Goal: Task Accomplishment & Management: Use online tool/utility

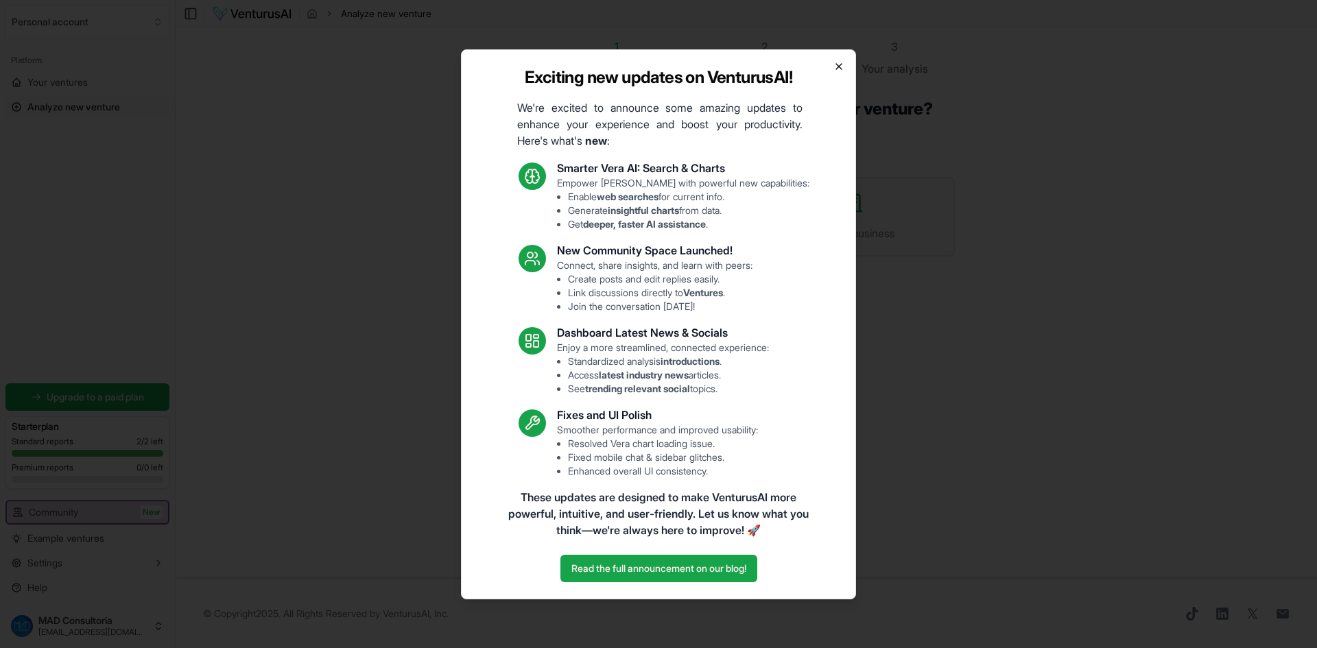
click at [840, 69] on icon "button" at bounding box center [838, 66] width 11 height 11
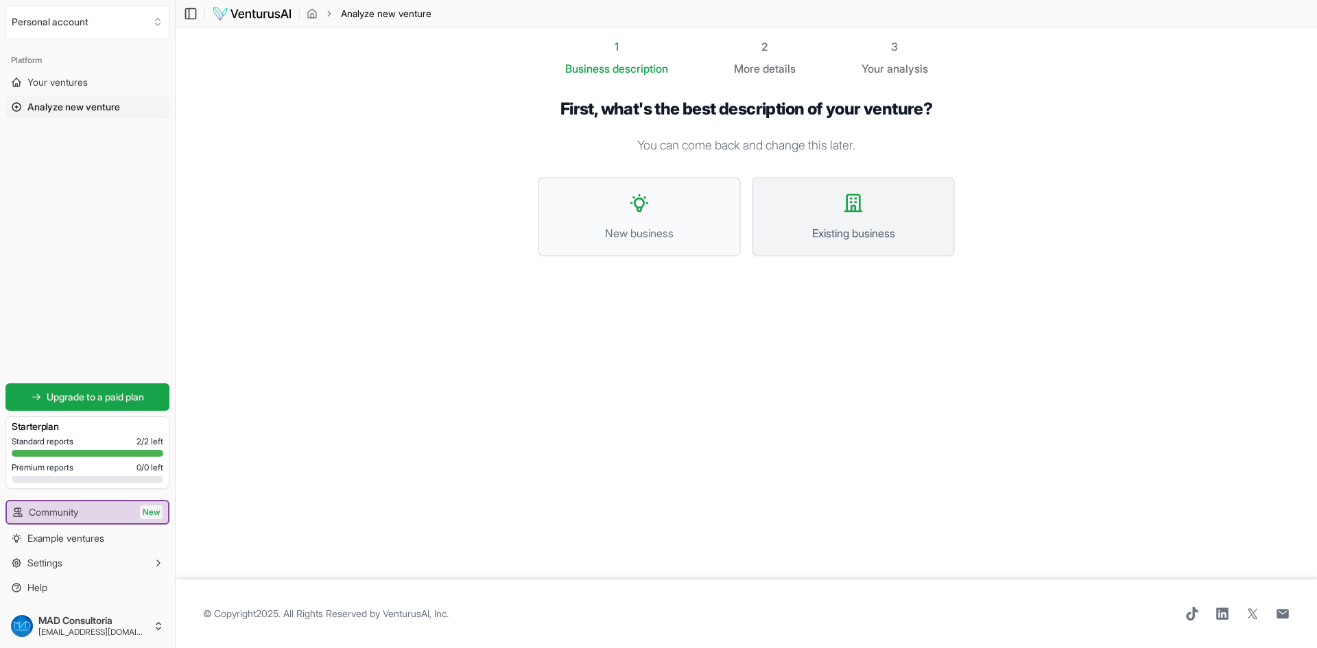
click at [845, 228] on span "Existing business" at bounding box center [853, 233] width 173 height 16
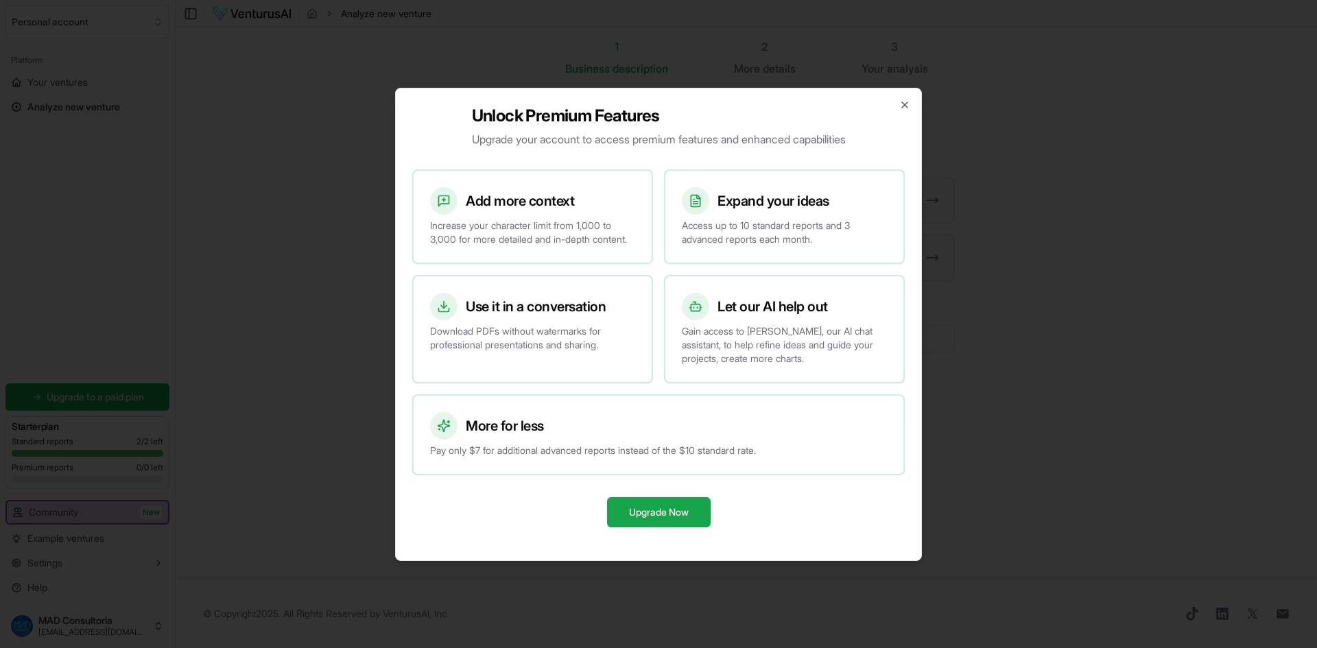
click at [903, 104] on div "Unlock Premium Features Upgrade your account to access premium features and enh…" at bounding box center [658, 324] width 527 height 473
click at [908, 99] on icon "button" at bounding box center [904, 104] width 11 height 11
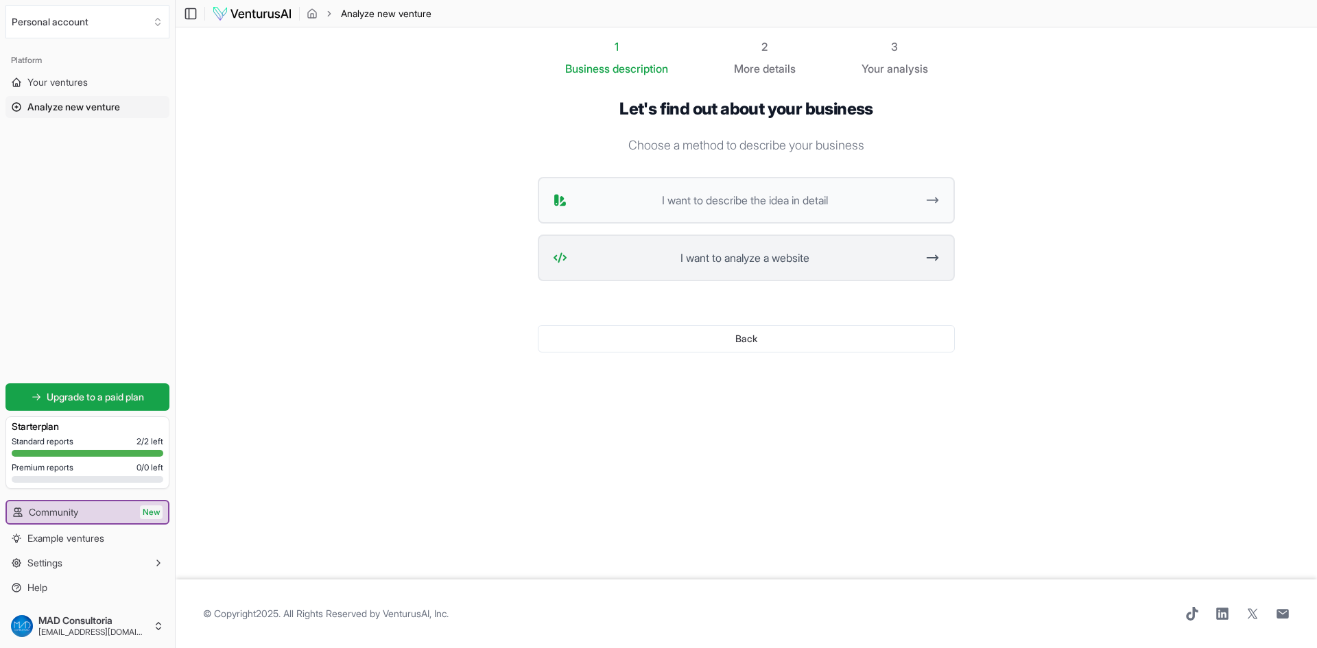
click at [731, 267] on button "I want to analyze a website" at bounding box center [746, 258] width 417 height 47
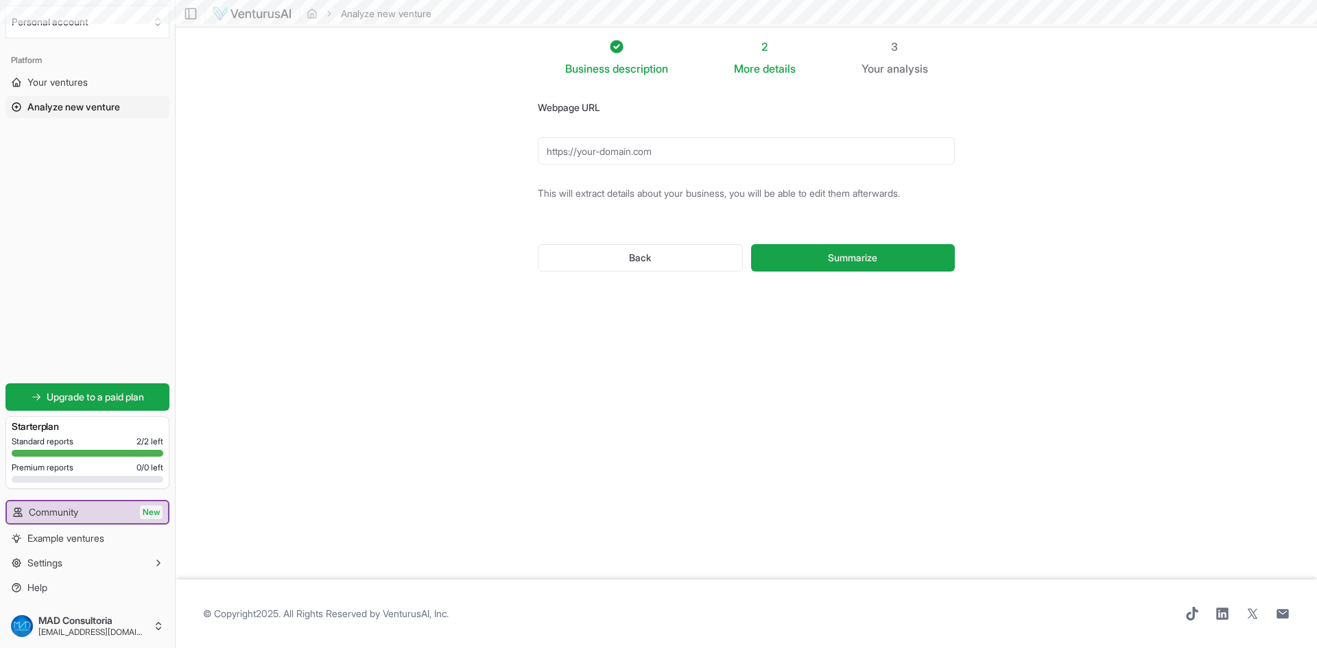
click at [681, 144] on input "Webpage URL" at bounding box center [746, 150] width 417 height 27
type input "[URL][DOMAIN_NAME]"
click at [813, 256] on button "Summarize" at bounding box center [853, 257] width 204 height 27
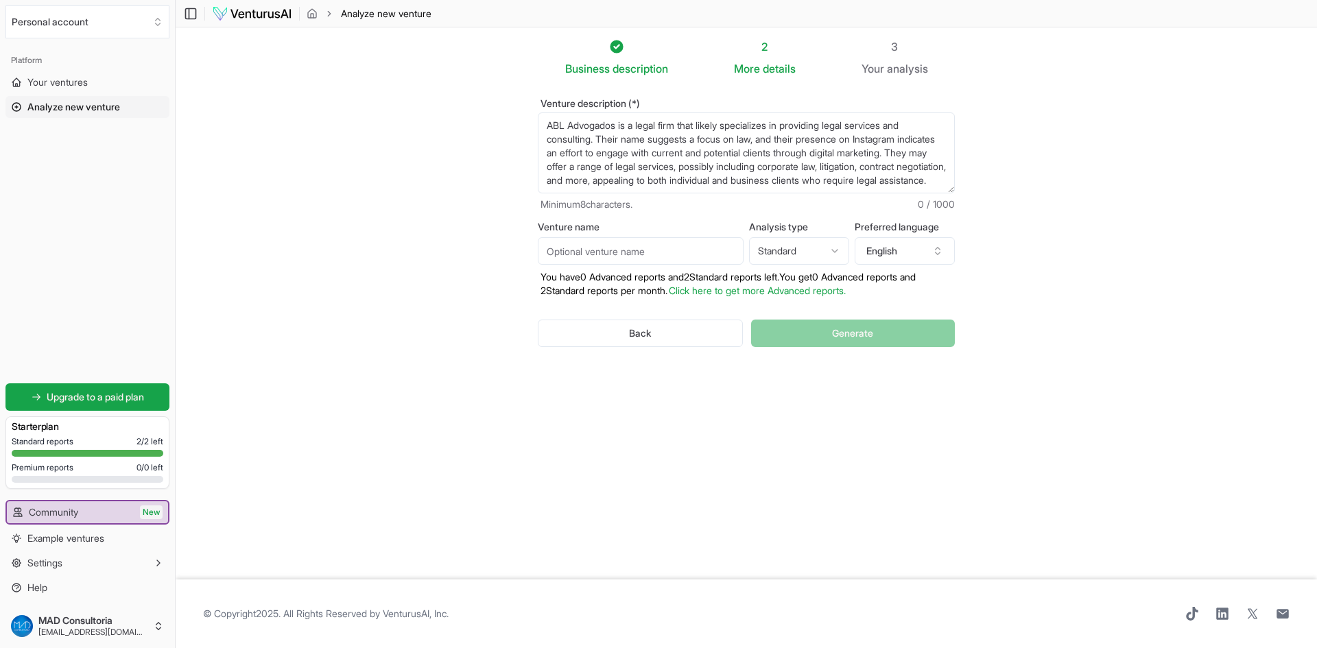
click at [793, 259] on html "We value your privacy We use cookies to enhance your browsing experience, serve…" at bounding box center [658, 324] width 1317 height 648
click at [873, 249] on html "We value your privacy We use cookies to enhance your browsing experience, serve…" at bounding box center [658, 324] width 1317 height 648
click at [873, 249] on button "English" at bounding box center [905, 250] width 100 height 27
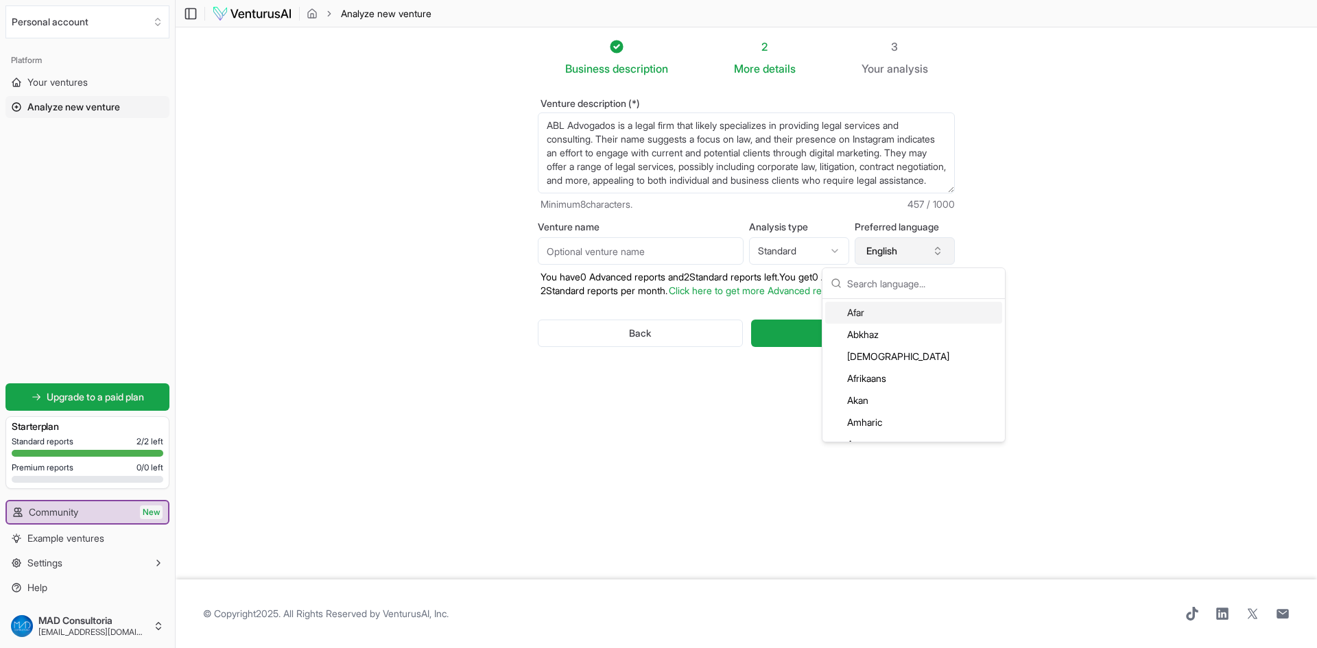
click at [873, 249] on button "English" at bounding box center [905, 250] width 100 height 27
type input "por"
click at [864, 314] on div "Portuguese" at bounding box center [913, 313] width 177 height 22
click at [757, 243] on html "We value your privacy We use cookies to enhance your browsing experience, serve…" at bounding box center [658, 324] width 1317 height 648
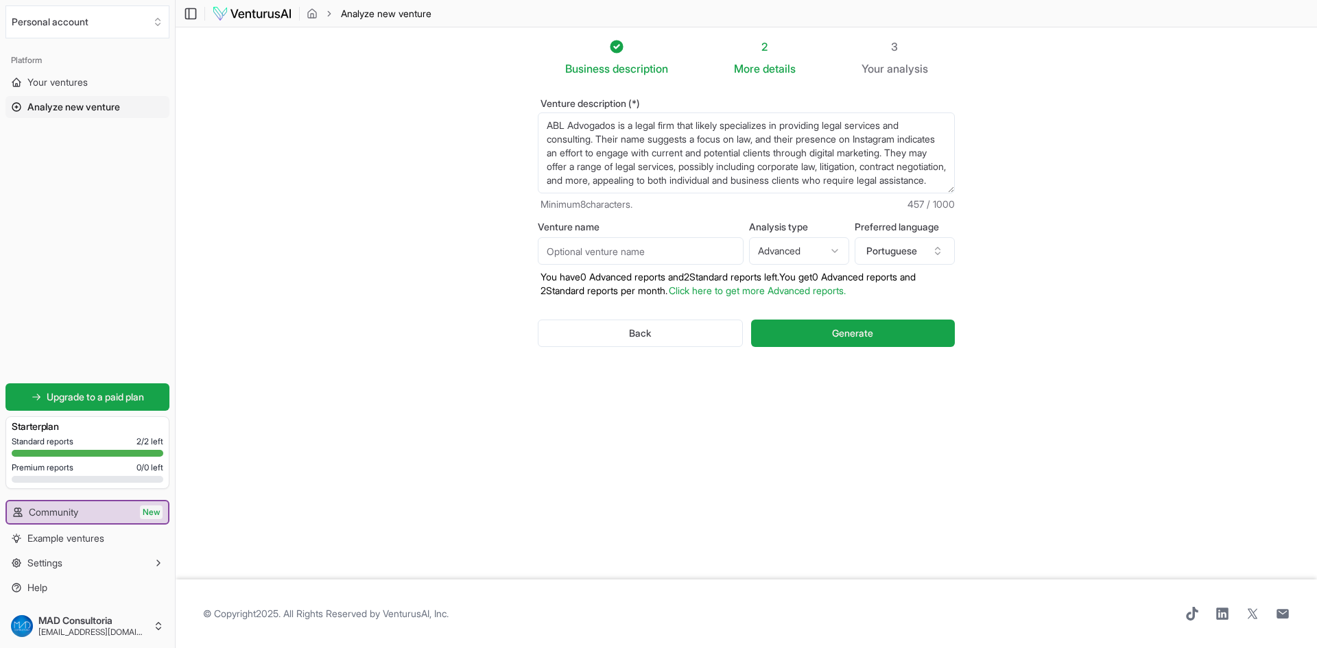
click at [674, 251] on input "Venture name" at bounding box center [641, 250] width 206 height 27
click at [798, 248] on html "We value your privacy We use cookies to enhance your browsing experience, serve…" at bounding box center [658, 324] width 1317 height 648
select select "standard"
click at [650, 255] on input "Venture name" at bounding box center [641, 250] width 206 height 27
type input "[PERSON_NAME]"
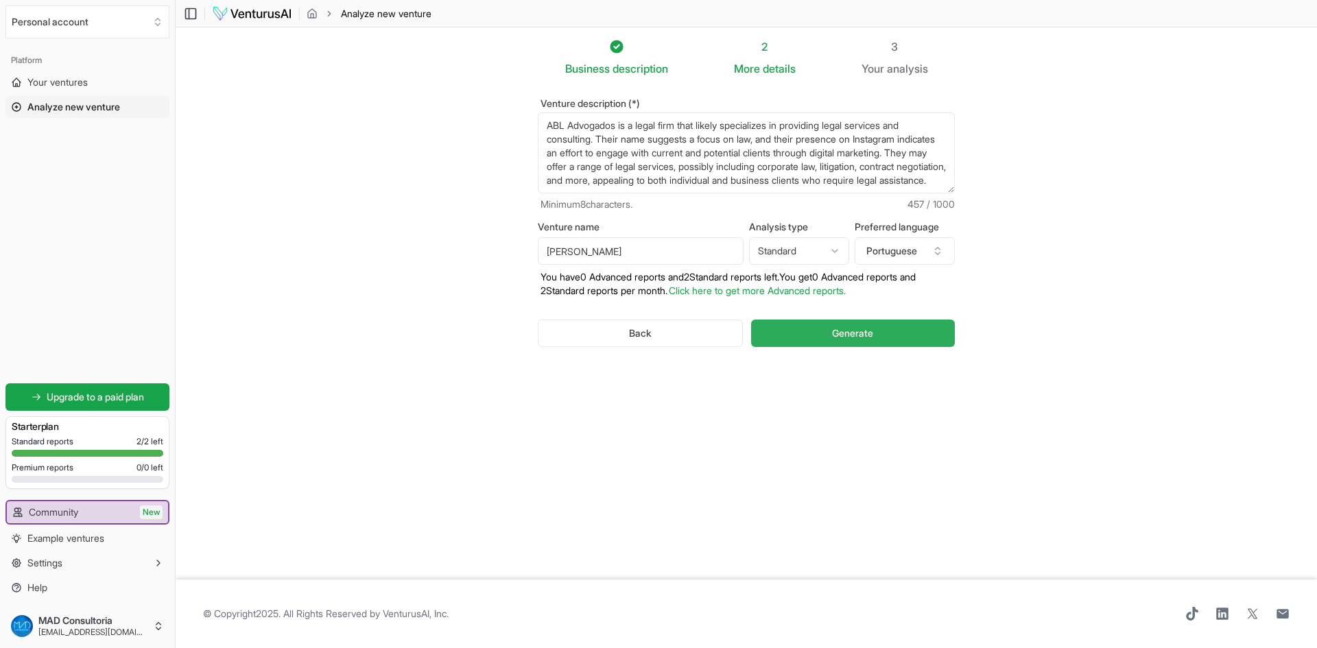
click at [871, 337] on span "Generate" at bounding box center [852, 334] width 41 height 14
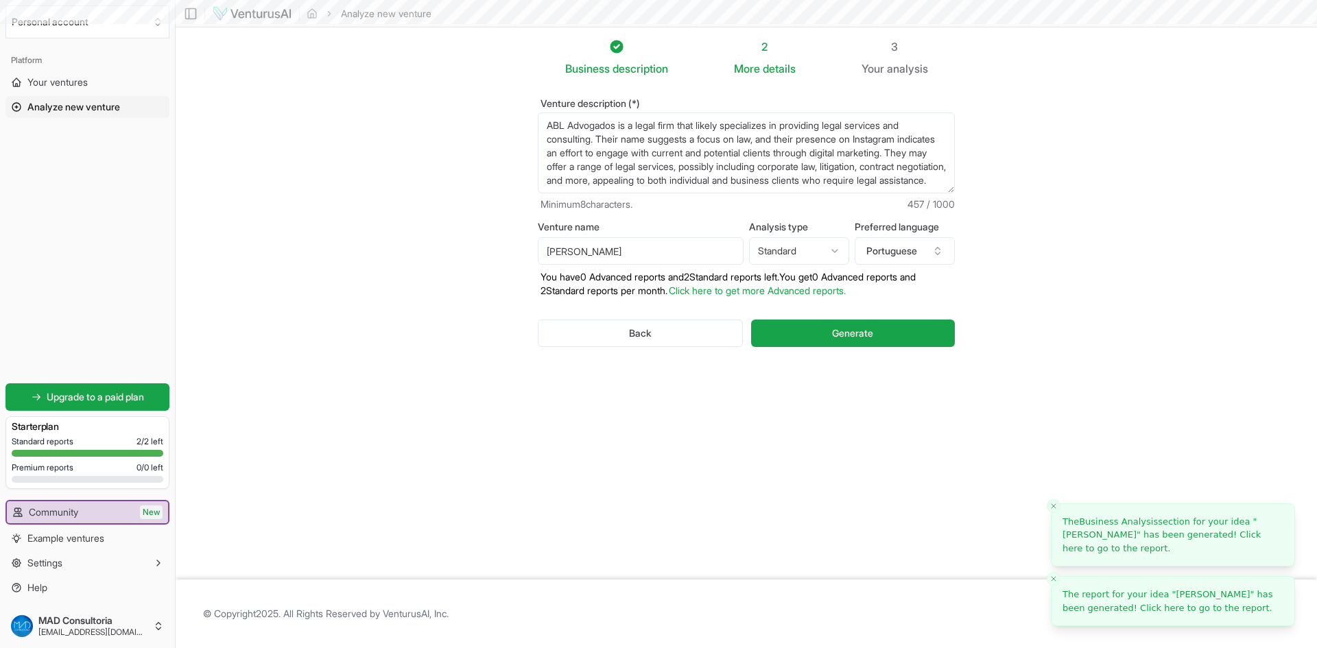
click at [1099, 604] on span "The report for your idea " [PERSON_NAME] " has been generated! Click here to go…" at bounding box center [1168, 601] width 211 height 24
click at [1107, 536] on span "The Business Analysis section for your idea " [PERSON_NAME] " has been generate…" at bounding box center [1162, 535] width 198 height 37
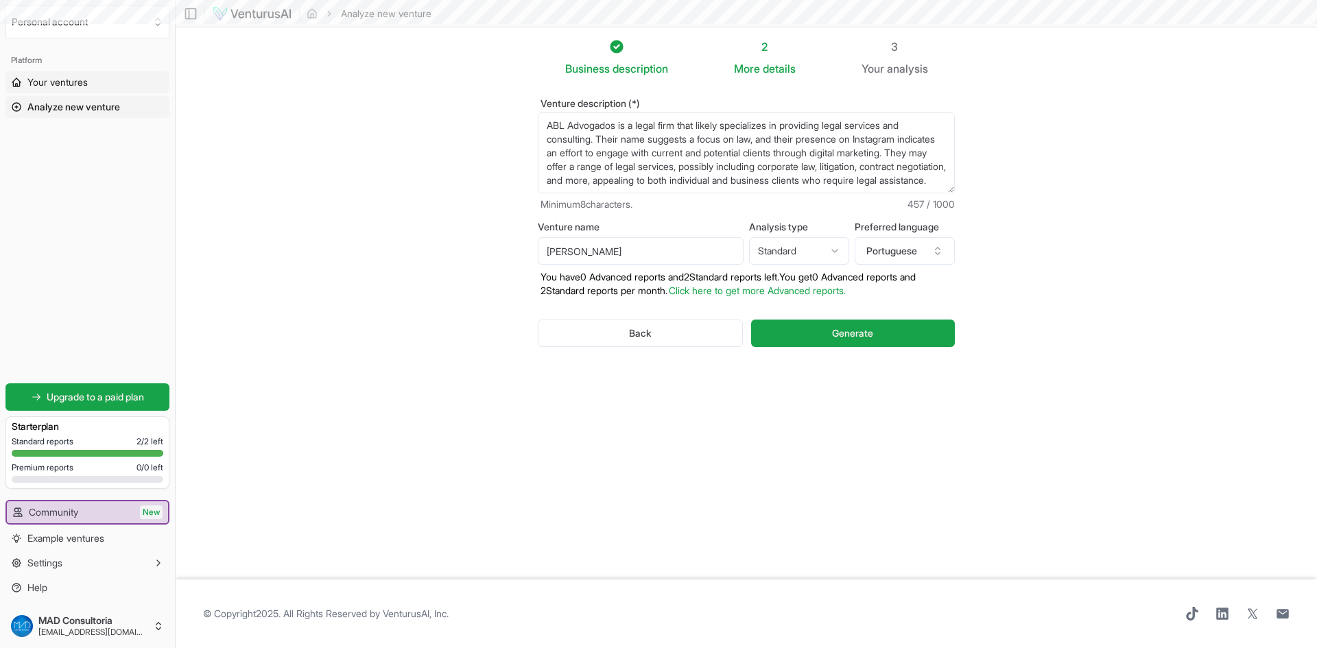
click at [80, 80] on span "Your ventures" at bounding box center [57, 82] width 60 height 14
click at [77, 83] on span "Your ventures" at bounding box center [57, 82] width 60 height 14
click at [66, 79] on span "Your ventures" at bounding box center [57, 82] width 60 height 14
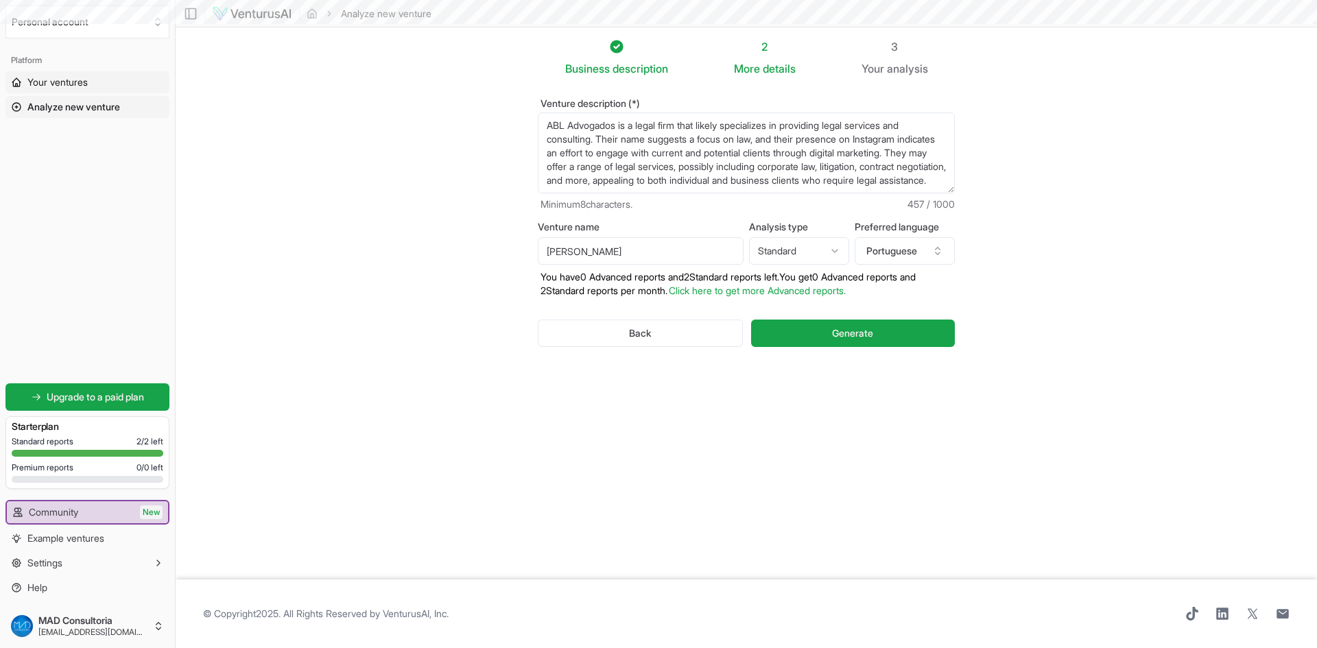
click at [66, 79] on span "Your ventures" at bounding box center [57, 82] width 60 height 14
click at [401, 200] on section "Business description 2 More details 3 Your analysis Venture description (*) ABL…" at bounding box center [747, 303] width 1142 height 552
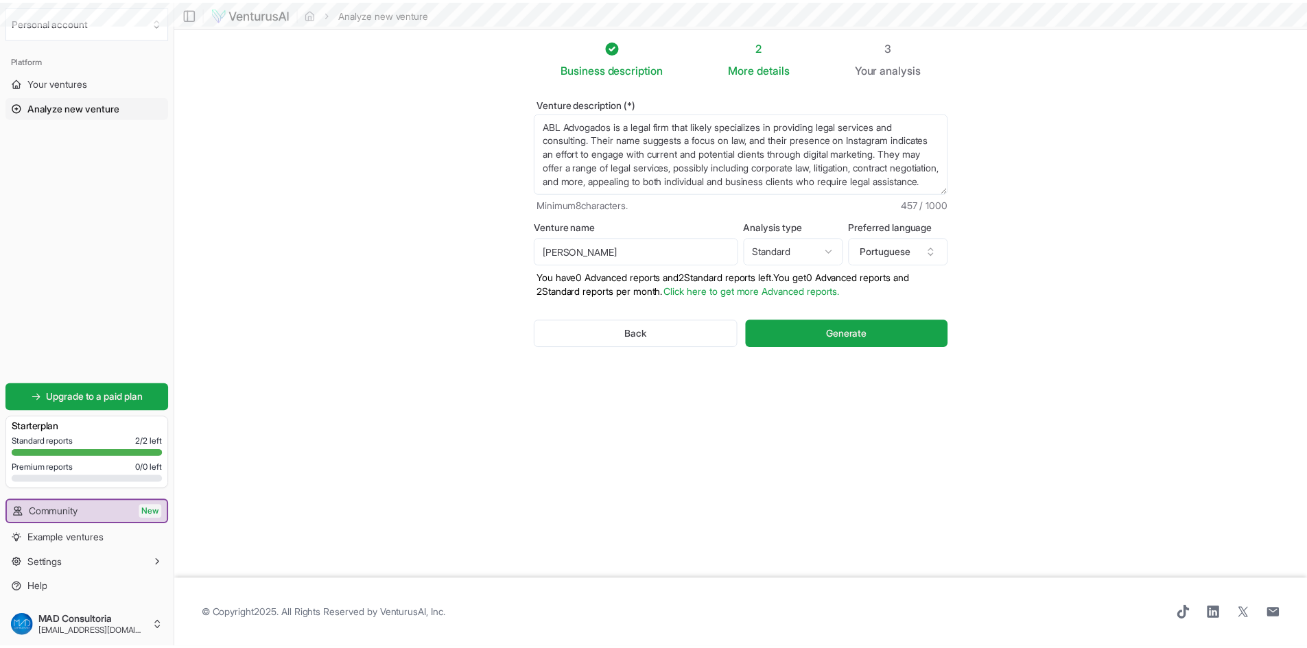
scroll to position [5, 0]
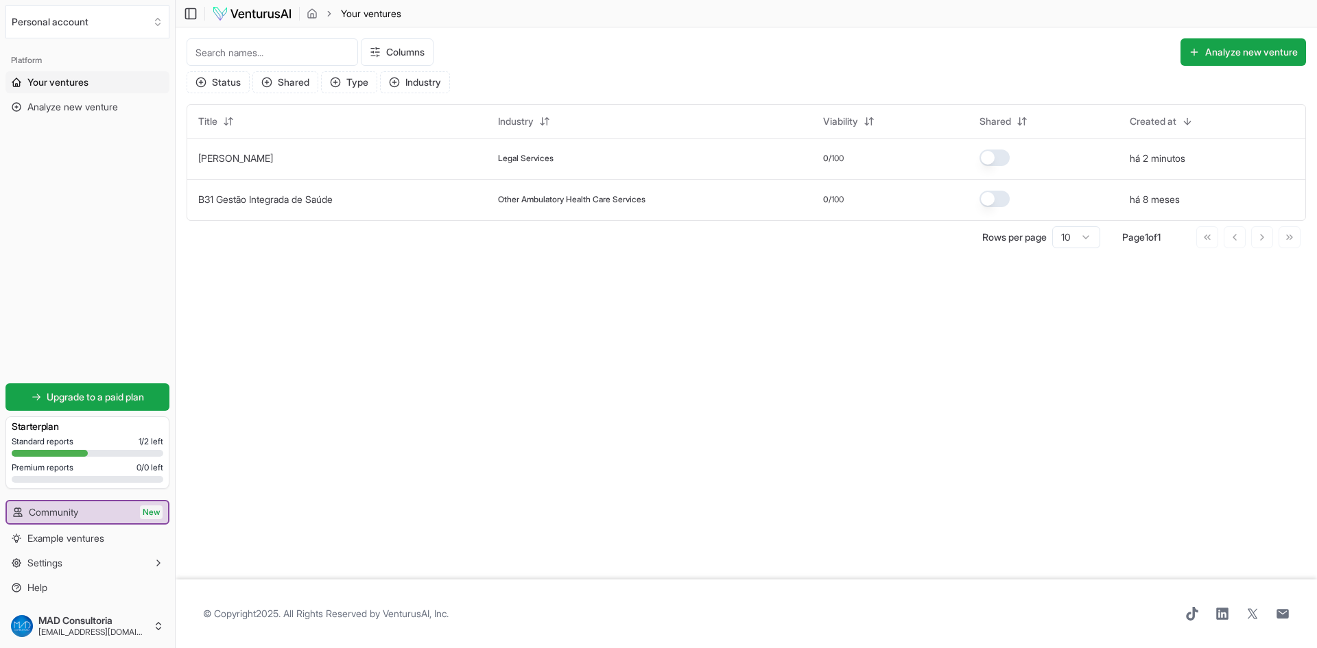
click at [953, 189] on td "0 /100" at bounding box center [890, 199] width 156 height 41
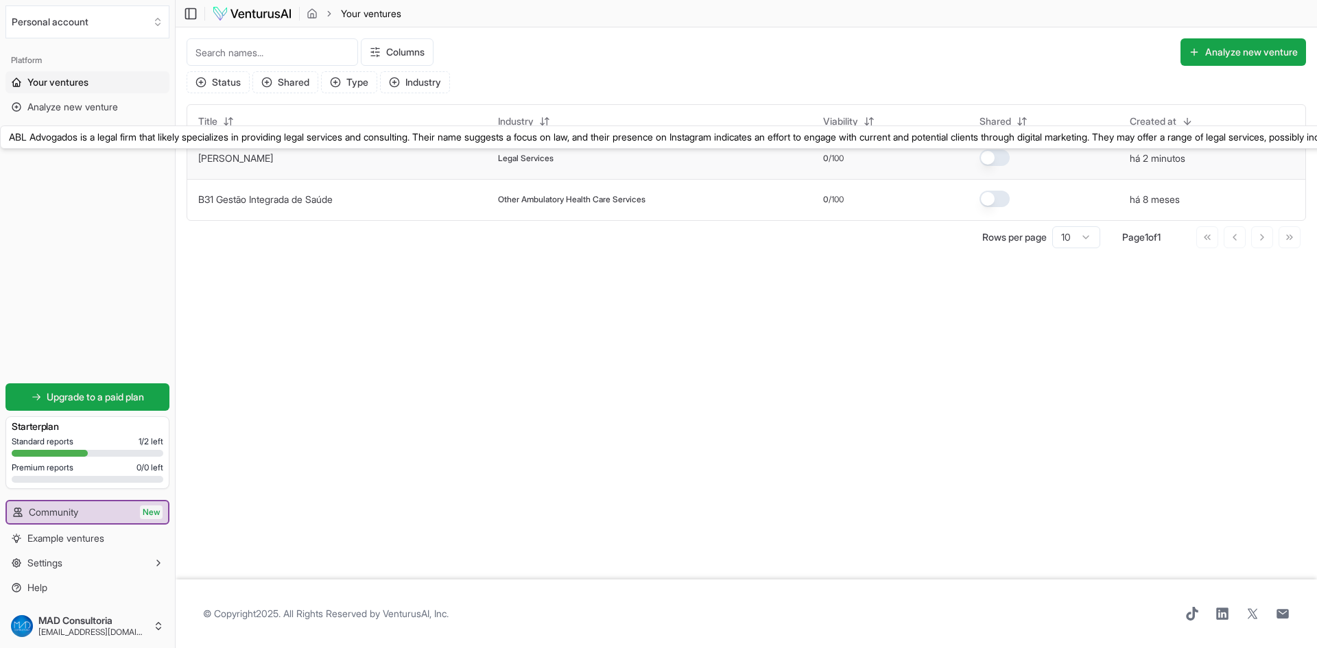
click at [250, 156] on link "[PERSON_NAME]" at bounding box center [235, 158] width 75 height 12
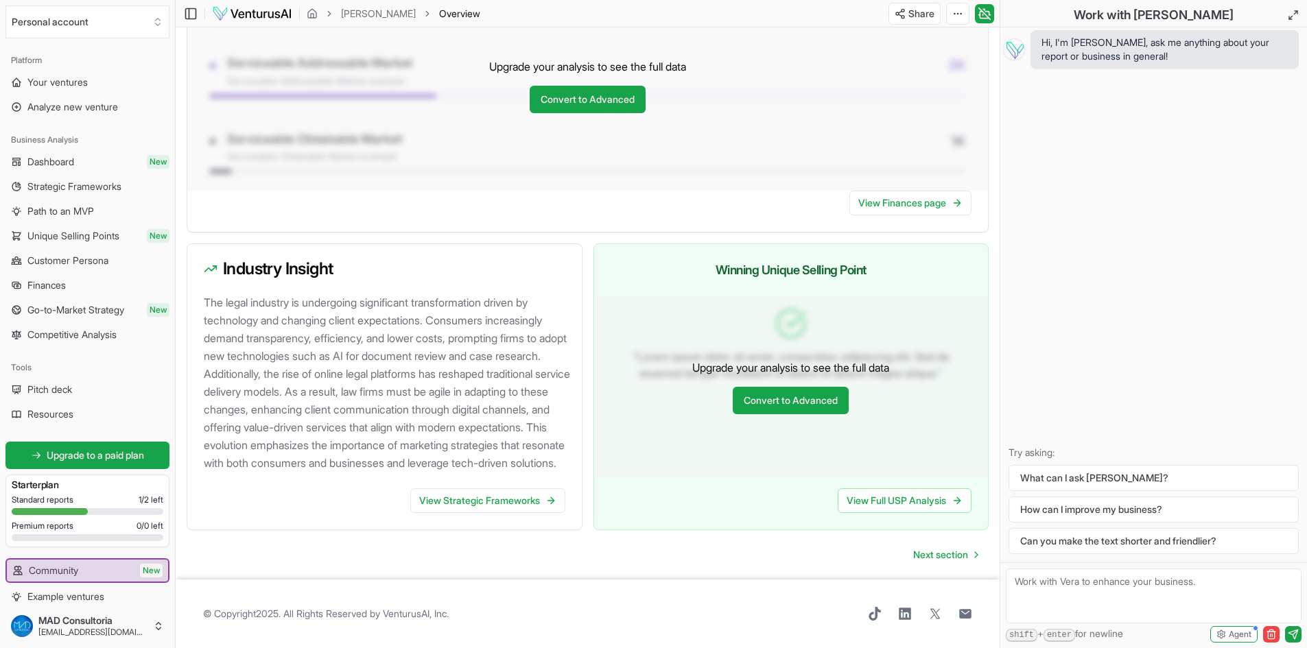
scroll to position [1193, 0]
click at [489, 502] on link "View Strategic Frameworks" at bounding box center [487, 500] width 155 height 25
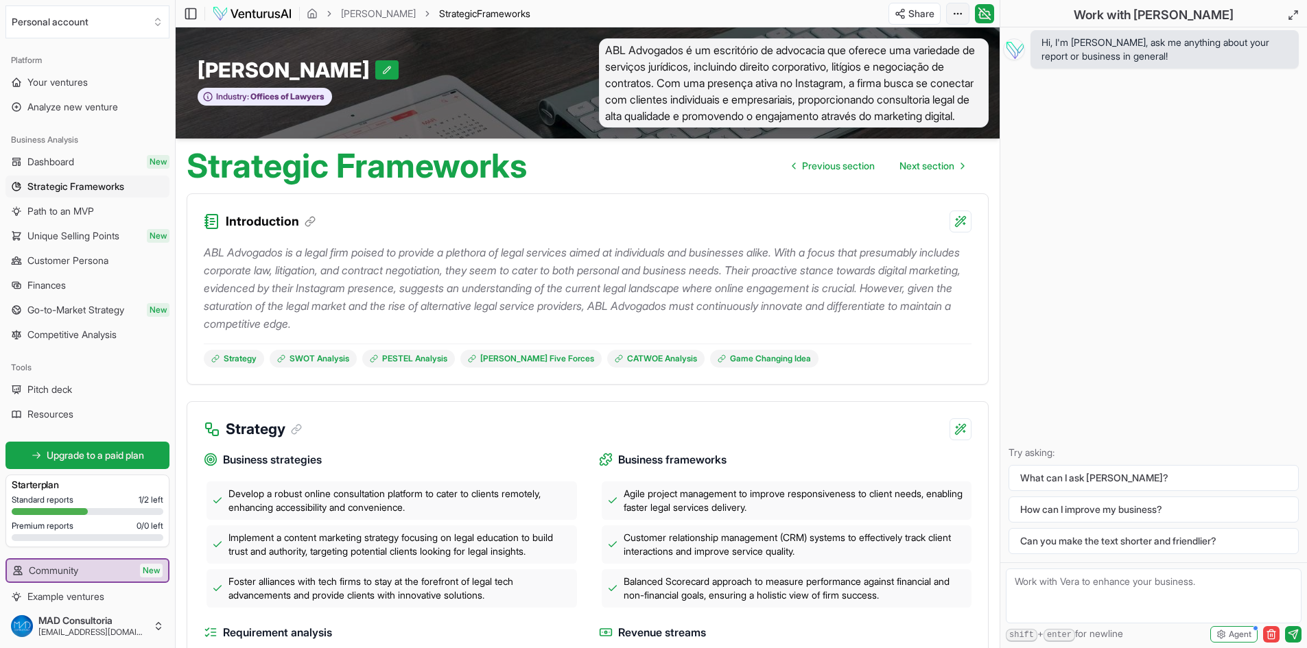
click at [958, 5] on html "We value your privacy We use cookies to enhance your browsing experience, serve…" at bounding box center [653, 324] width 1307 height 648
click at [526, 289] on html "We value your privacy We use cookies to enhance your browsing experience, serve…" at bounding box center [653, 324] width 1307 height 648
click at [381, 12] on link "[PERSON_NAME]" at bounding box center [378, 14] width 75 height 14
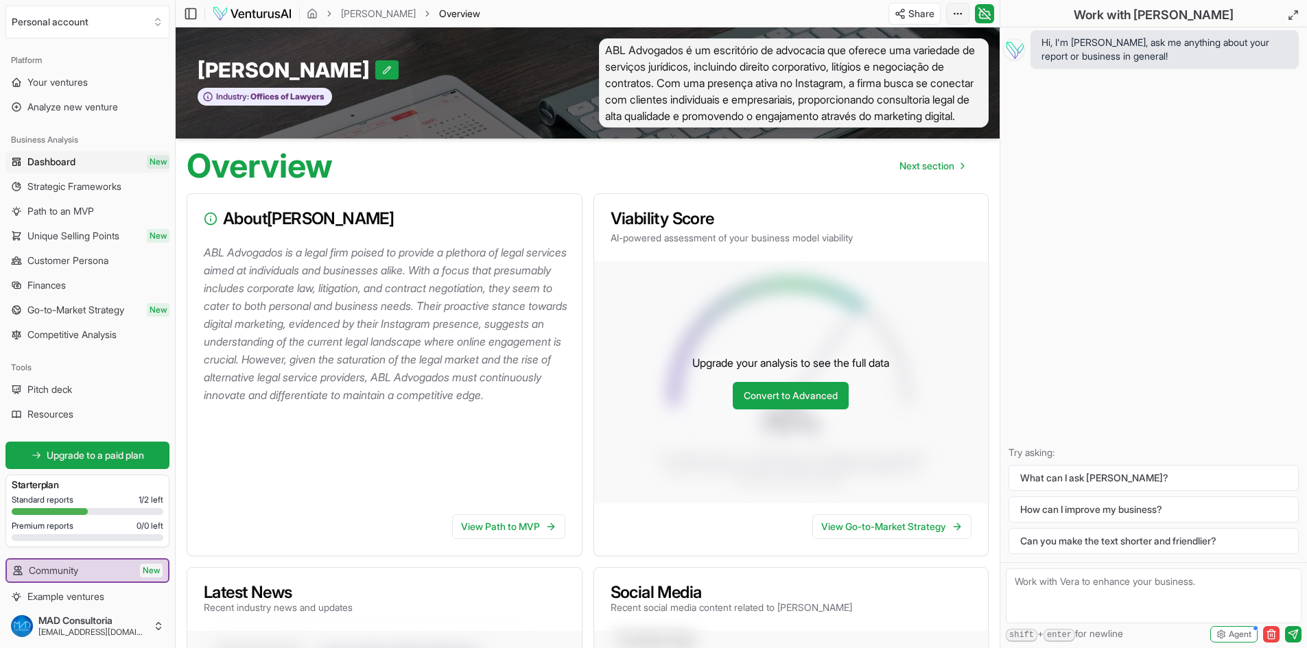
click at [960, 12] on html "We value your privacy We use cookies to enhance your browsing experience, serve…" at bounding box center [653, 324] width 1307 height 648
click at [637, 178] on html "We value your privacy We use cookies to enhance your browsing experience, serve…" at bounding box center [653, 324] width 1307 height 648
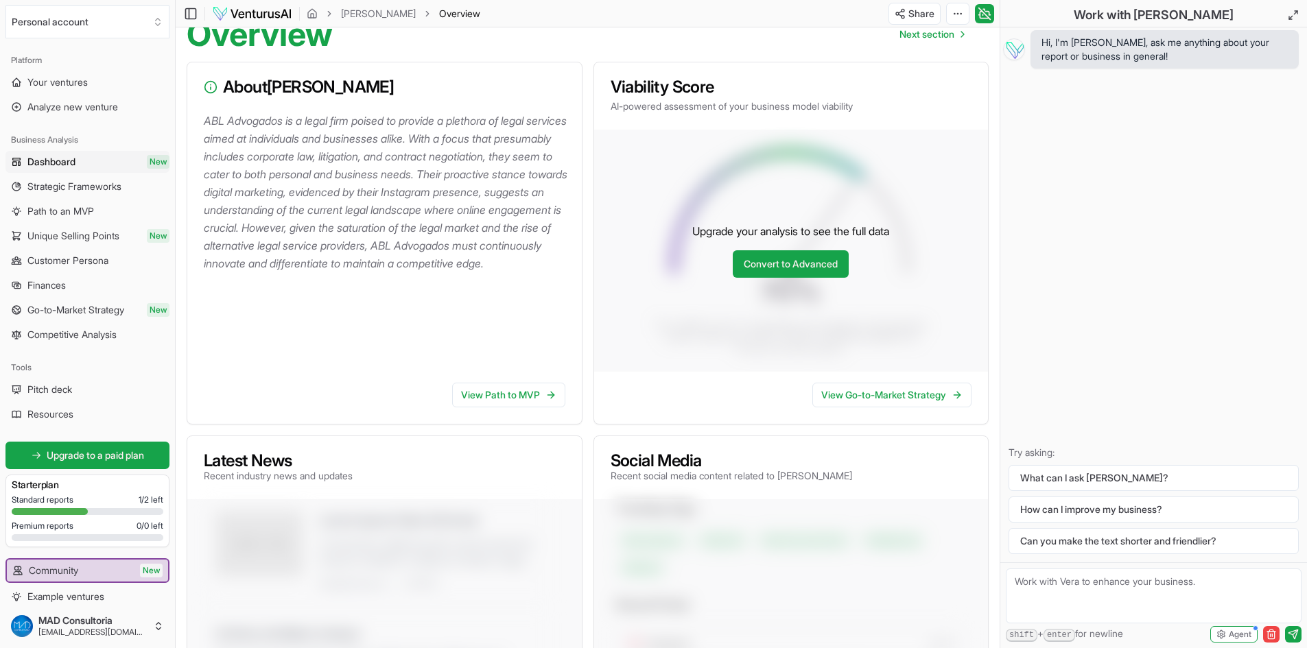
scroll to position [104, 0]
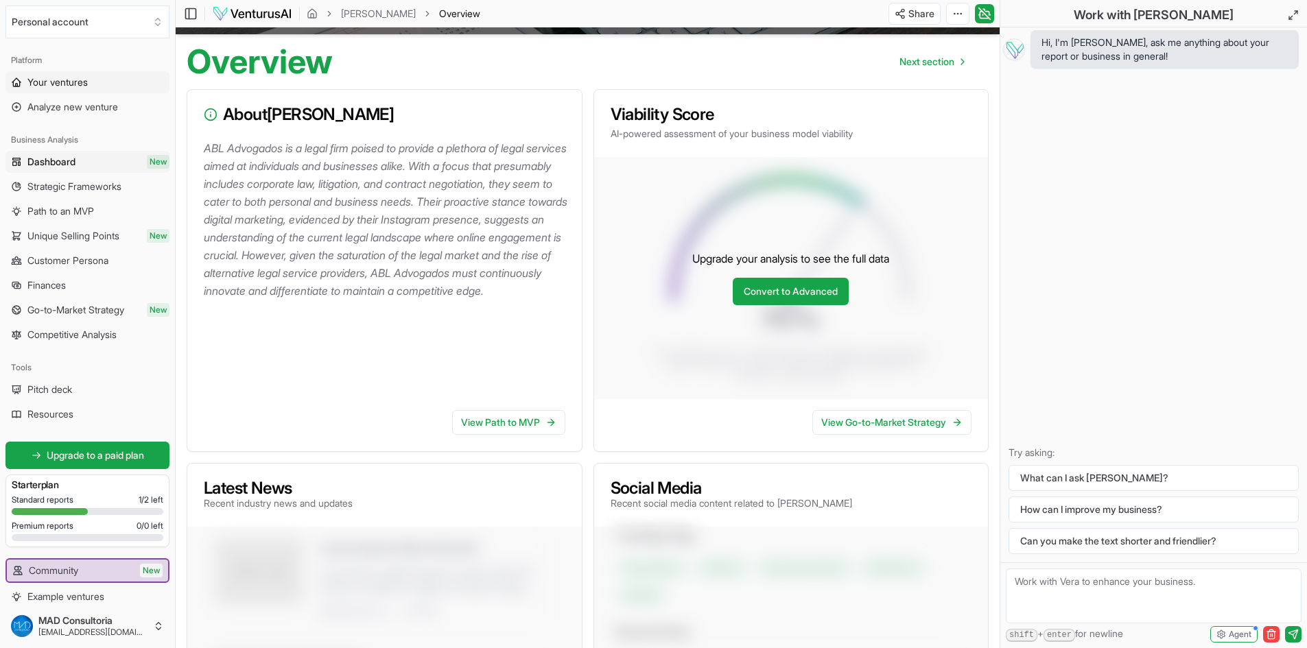
click at [69, 82] on span "Your ventures" at bounding box center [57, 82] width 60 height 14
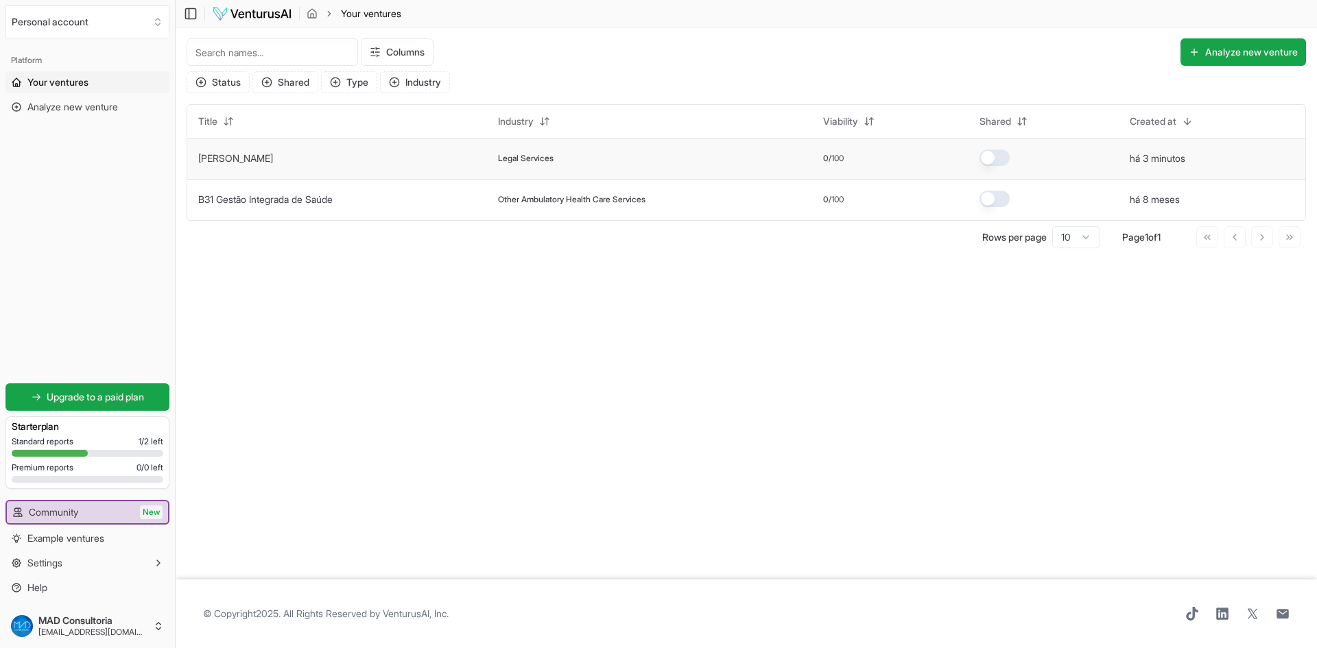
click at [301, 161] on td "[PERSON_NAME]" at bounding box center [337, 158] width 300 height 41
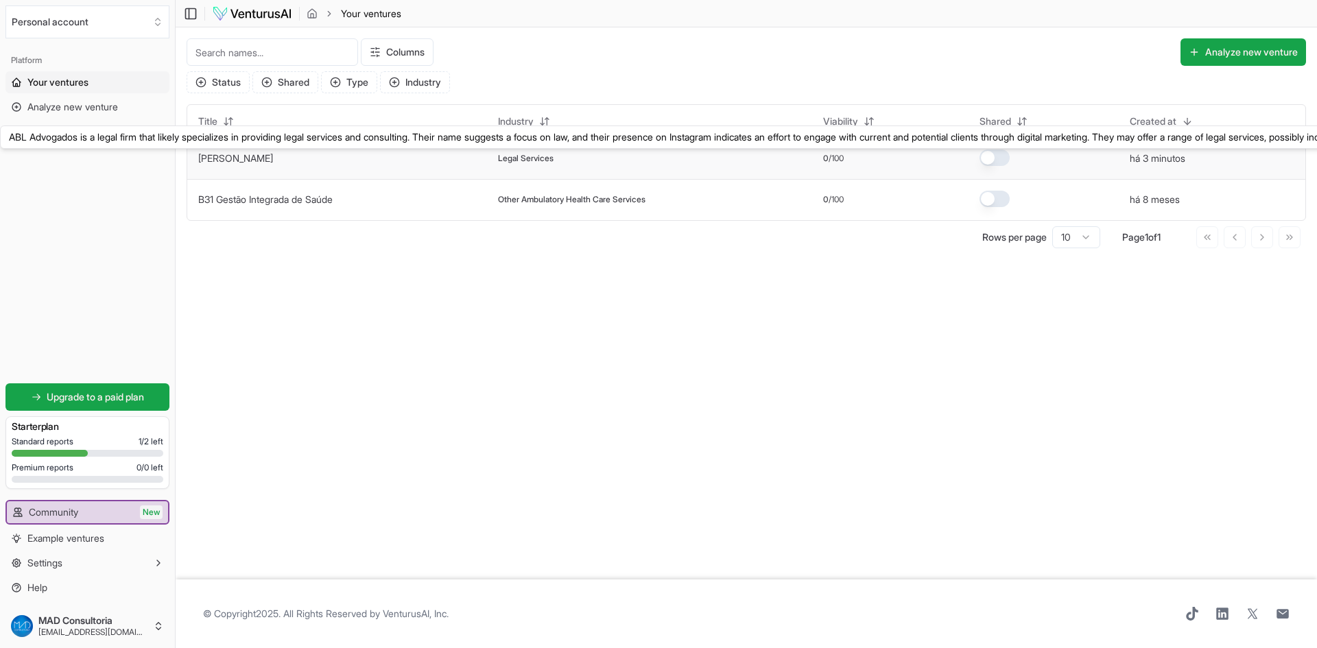
click at [212, 156] on link "[PERSON_NAME]" at bounding box center [235, 158] width 75 height 12
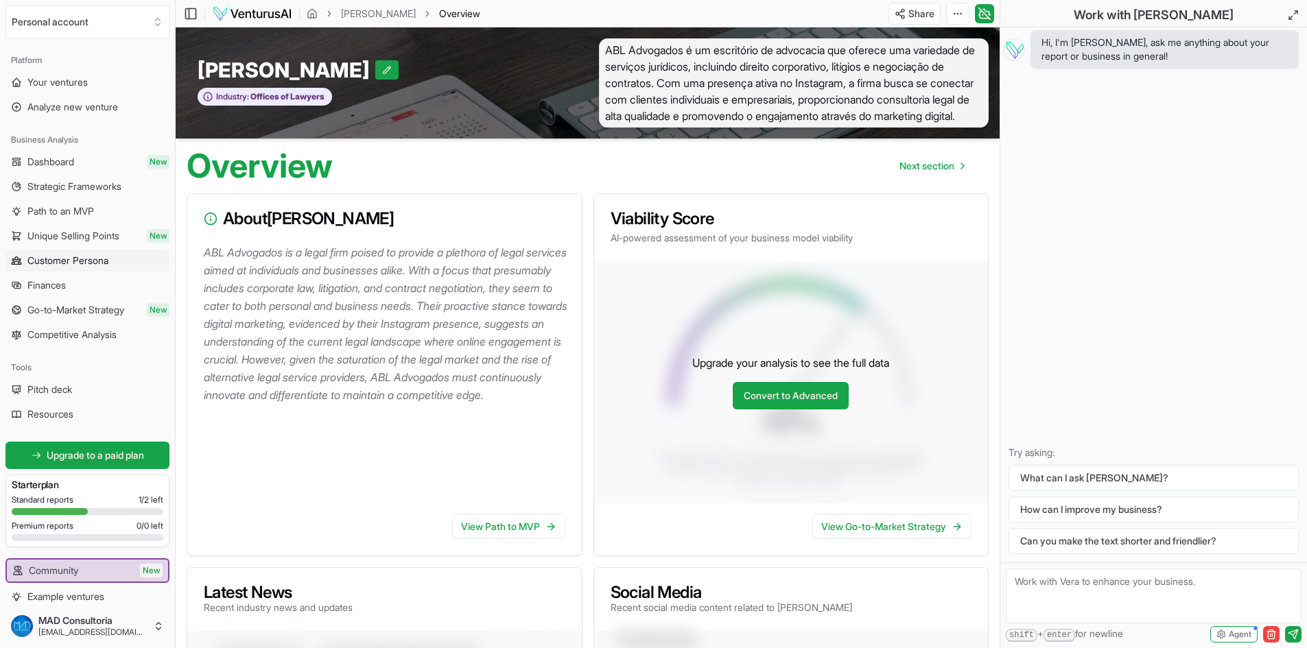
click at [93, 263] on span "Customer Persona" at bounding box center [67, 261] width 81 height 14
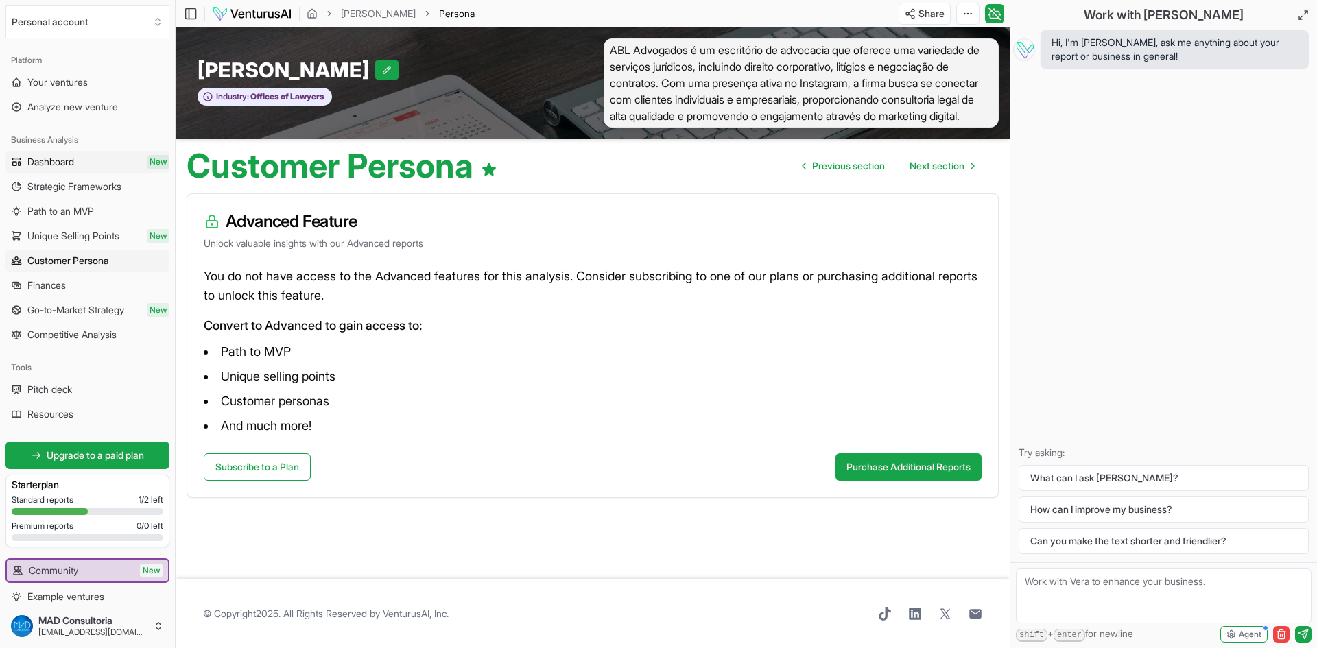
click at [95, 166] on link "Dashboard New" at bounding box center [87, 162] width 164 height 22
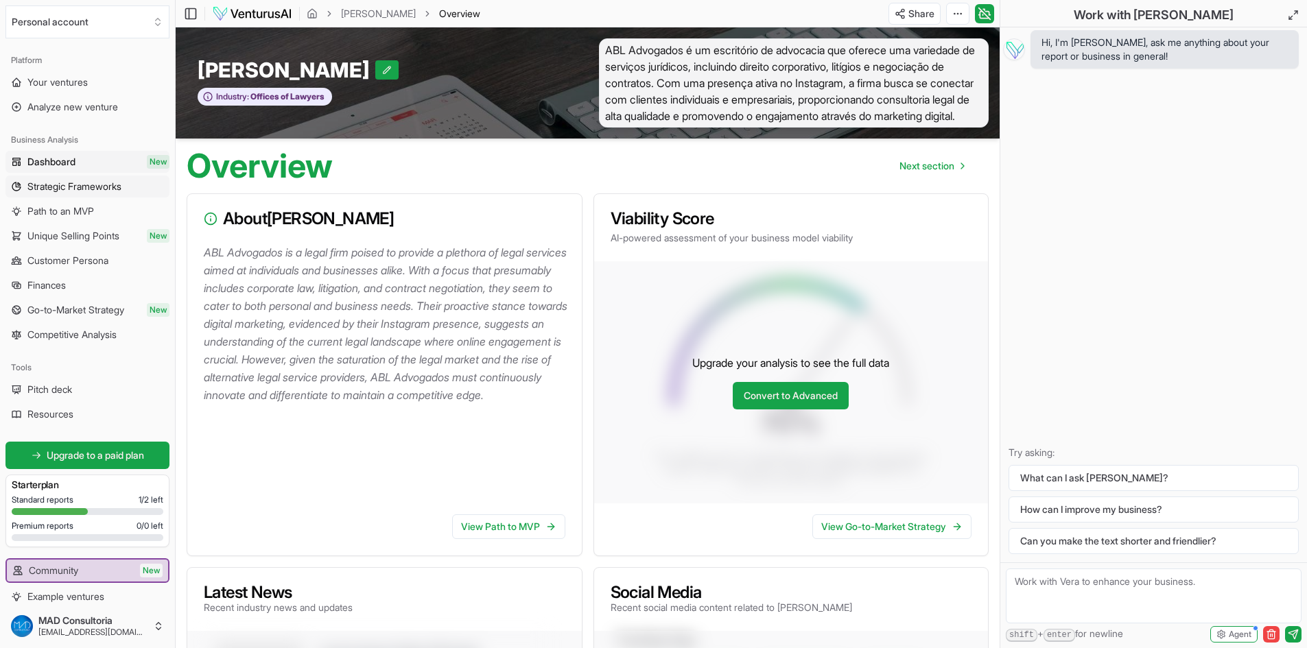
click at [93, 180] on span "Strategic Frameworks" at bounding box center [74, 187] width 94 height 14
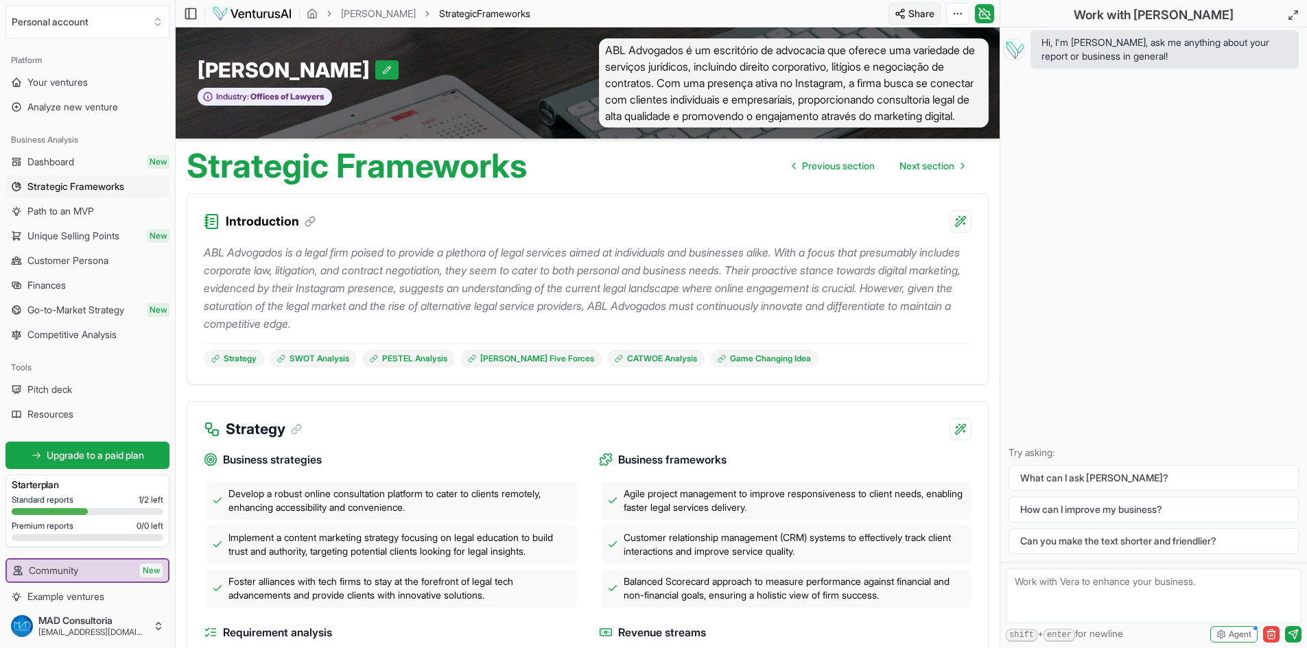
click at [919, 10] on html "We value your privacy We use cookies to enhance your browsing experience, serve…" at bounding box center [653, 324] width 1307 height 648
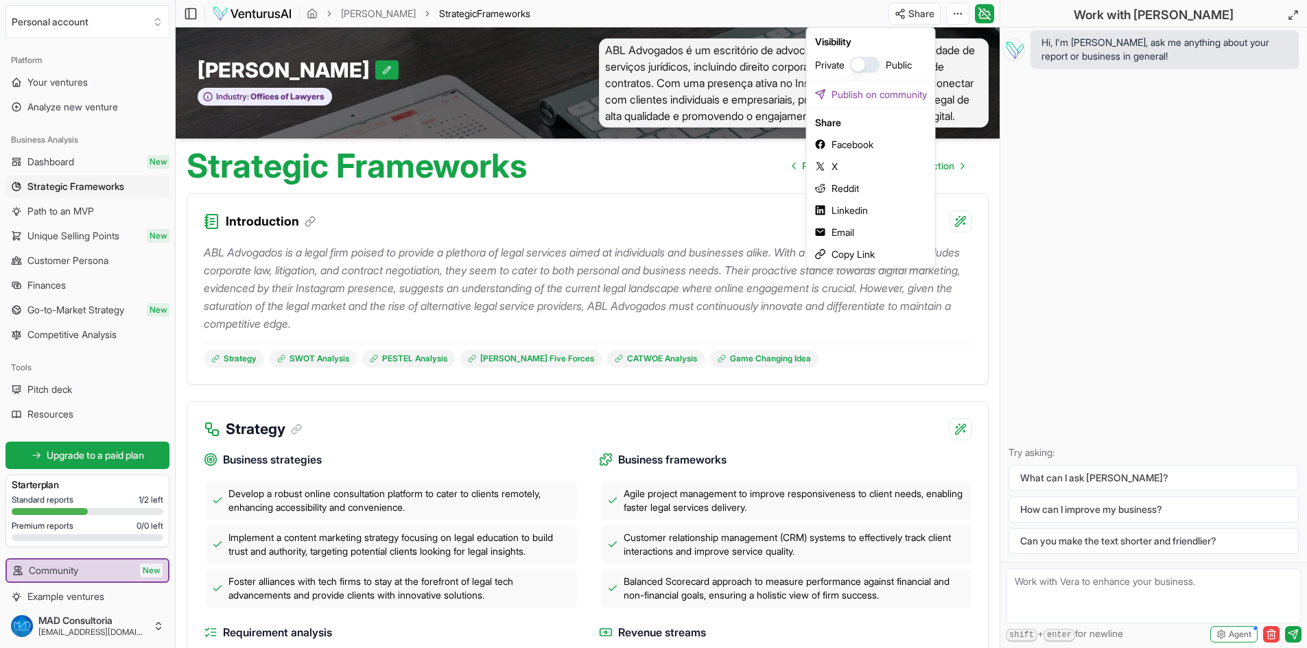
click at [955, 10] on html "We value your privacy We use cookies to enhance your browsing experience, serve…" at bounding box center [653, 324] width 1307 height 648
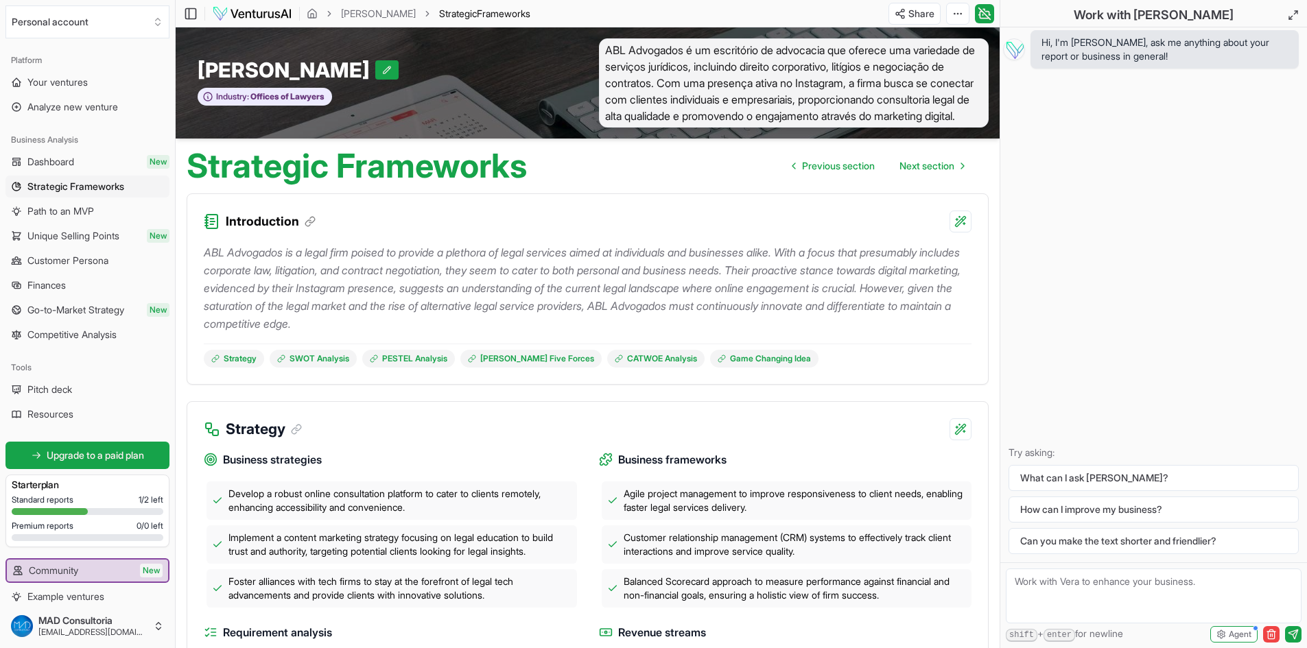
click at [955, 10] on html "We value your privacy We use cookies to enhance your browsing experience, serve…" at bounding box center [653, 324] width 1307 height 648
click at [897, 64] on div "Download PDF" at bounding box center [906, 64] width 112 height 22
click at [95, 81] on link "Your ventures" at bounding box center [87, 82] width 164 height 22
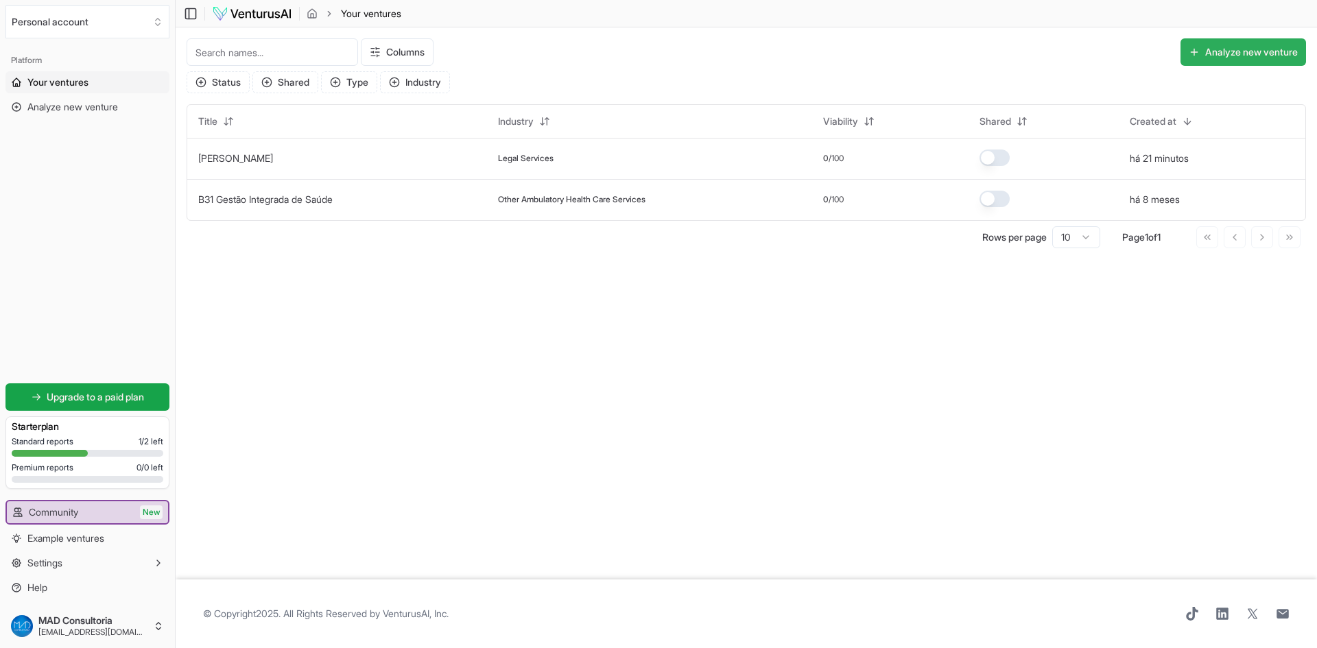
click at [1256, 52] on button "Analyze new venture" at bounding box center [1244, 51] width 126 height 27
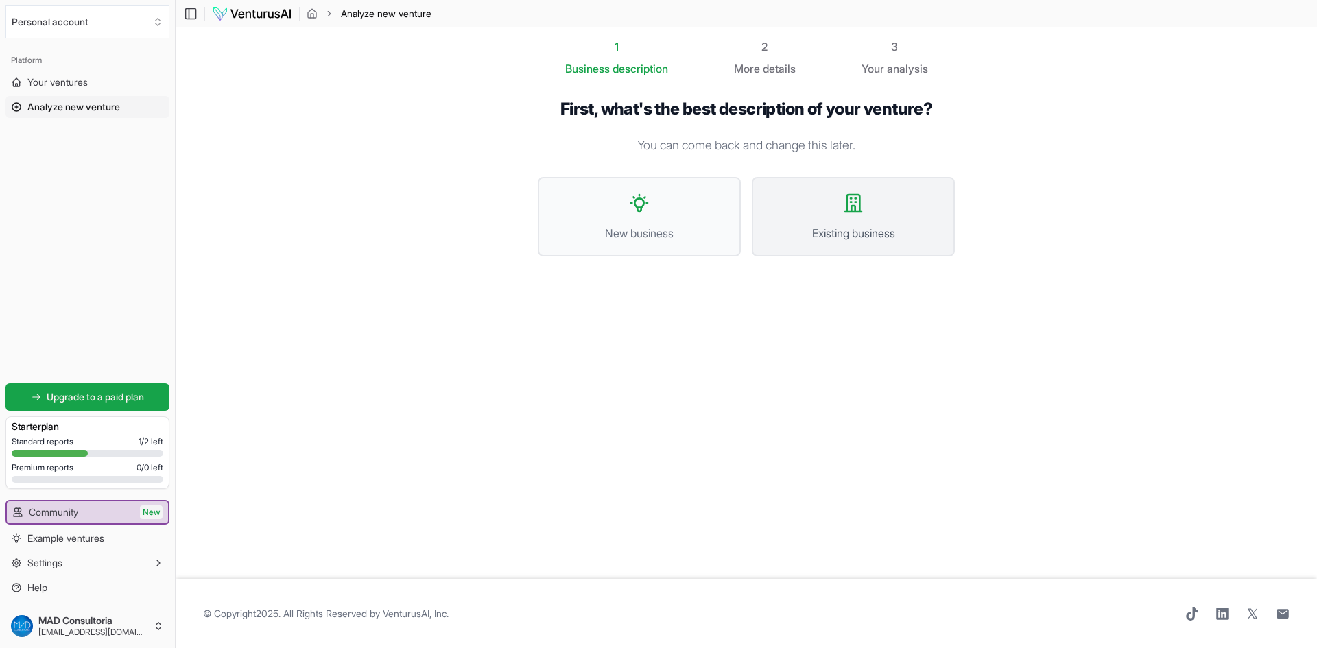
click at [842, 223] on button "Existing business" at bounding box center [853, 217] width 203 height 80
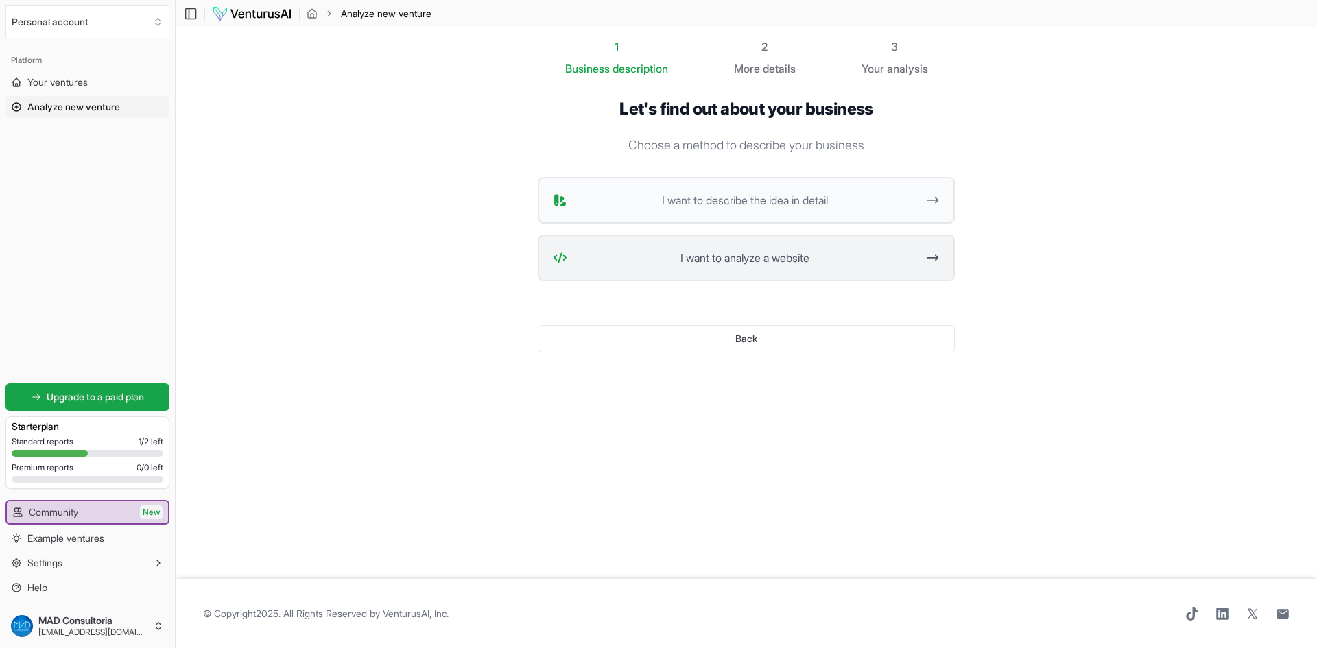
click at [760, 259] on span "I want to analyze a website" at bounding box center [745, 258] width 344 height 16
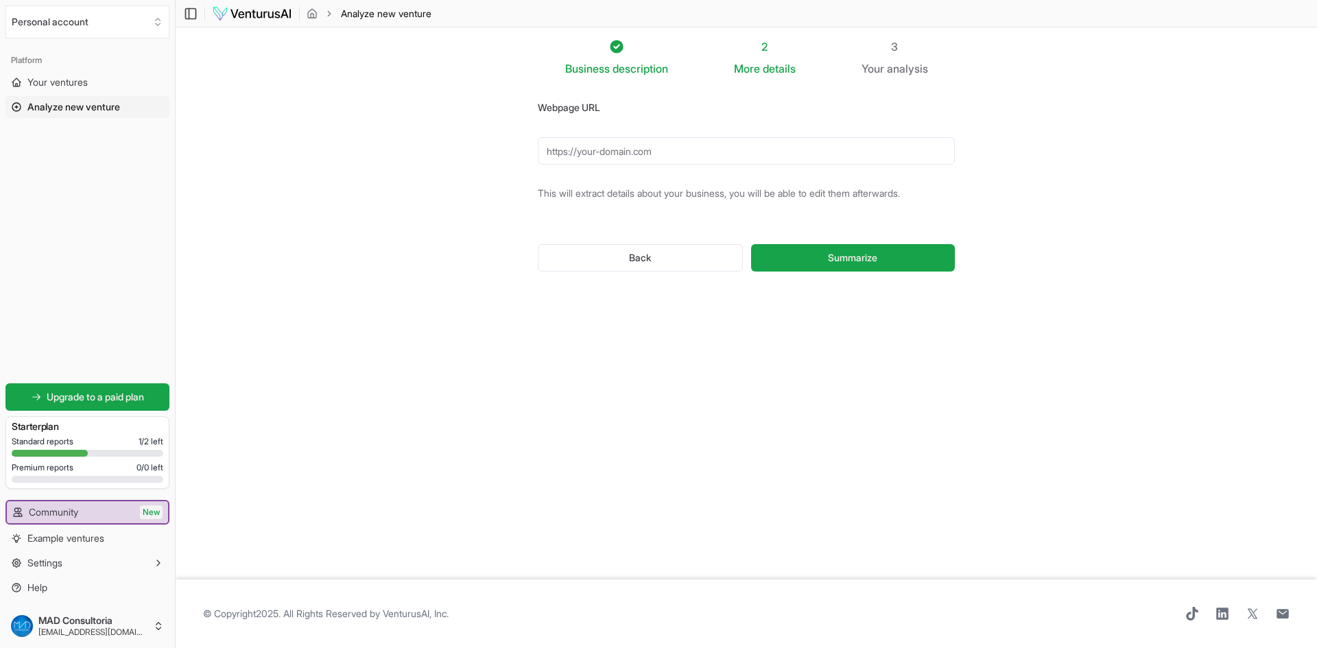
click at [700, 154] on input "Webpage URL" at bounding box center [746, 150] width 417 height 27
paste input "[URL][DOMAIN_NAME]"
type input "[URL][DOMAIN_NAME]"
click at [826, 261] on button "Summarize" at bounding box center [853, 257] width 204 height 27
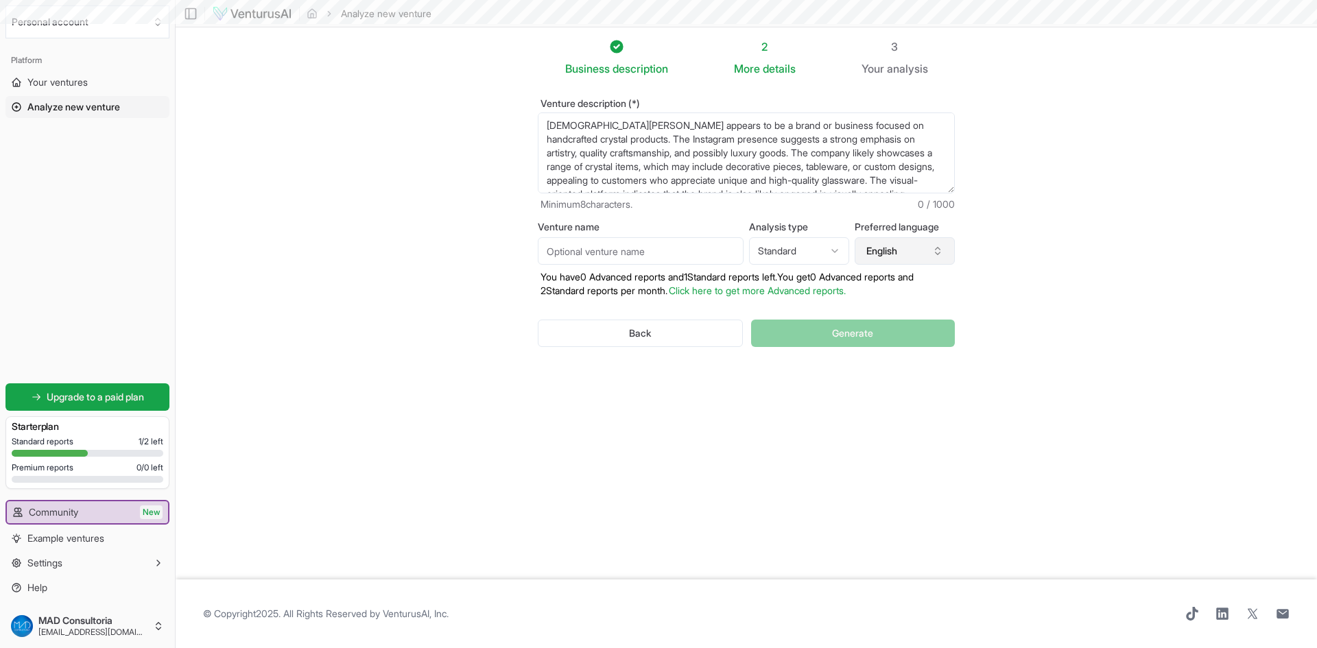
click at [891, 252] on button "English" at bounding box center [905, 250] width 100 height 27
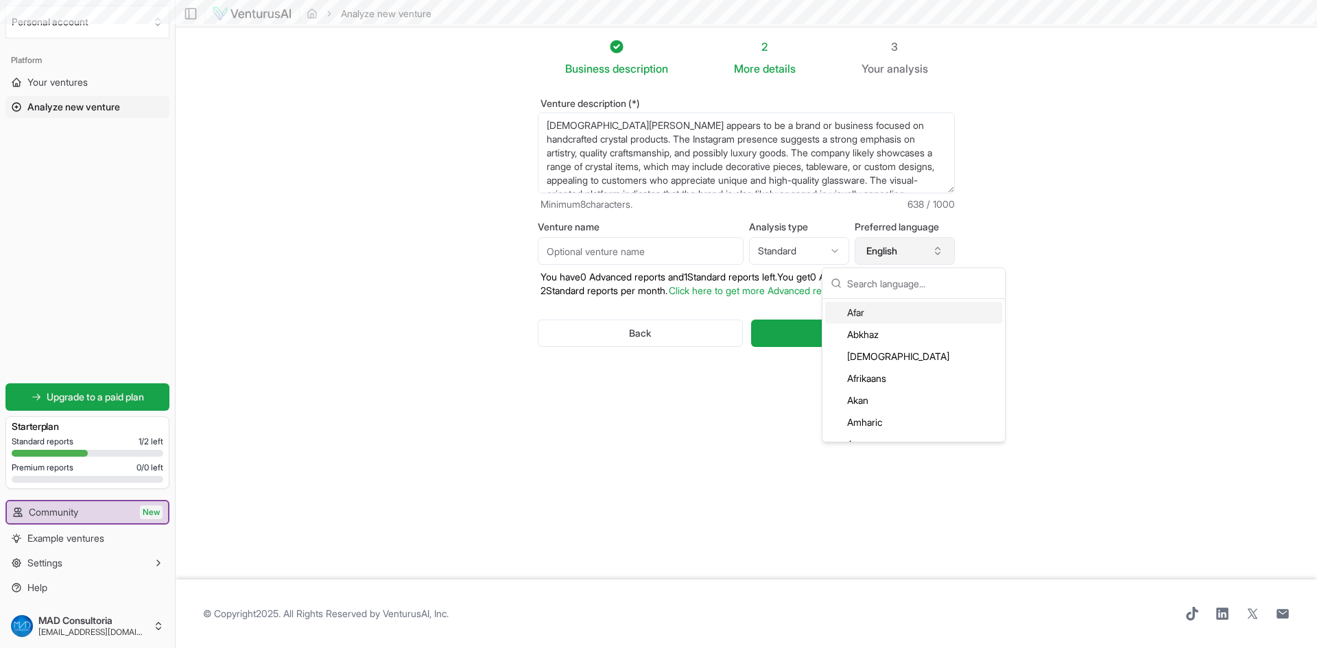
click at [898, 253] on button "English" at bounding box center [905, 250] width 100 height 27
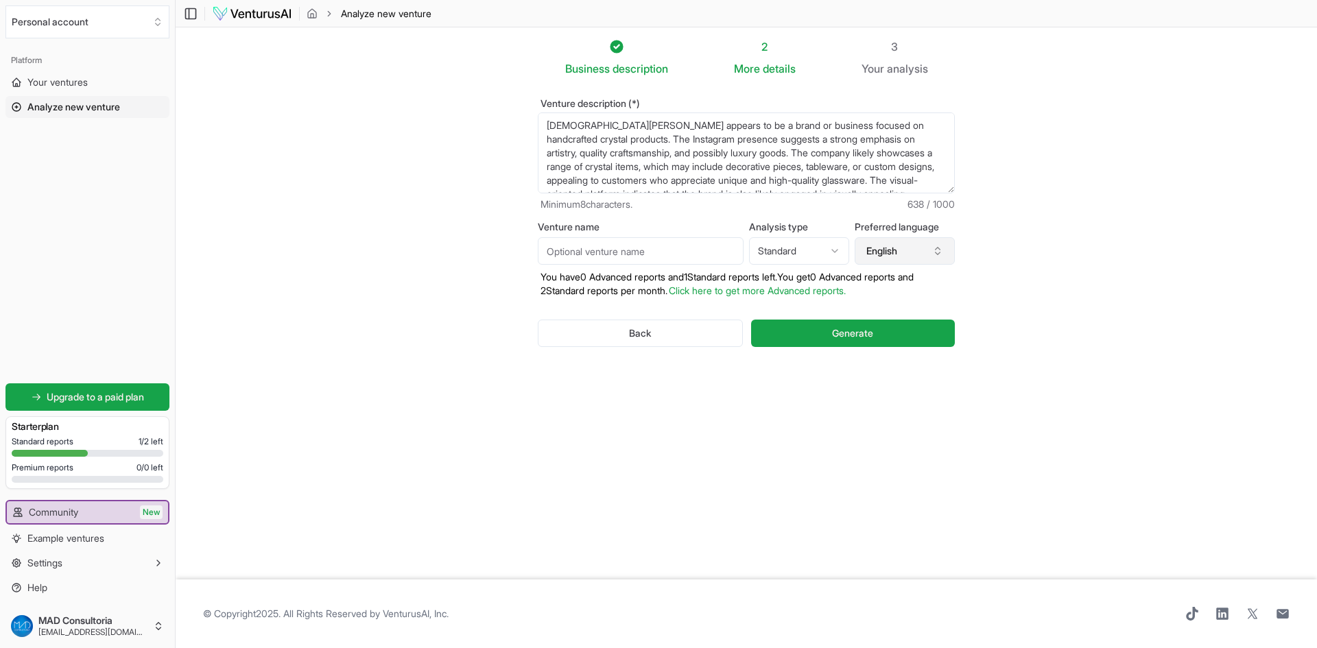
click at [898, 253] on button "English" at bounding box center [905, 250] width 100 height 27
type input "port"
click at [887, 299] on div "Portuguese" at bounding box center [914, 312] width 182 height 27
click at [879, 311] on div "Portuguese" at bounding box center [913, 313] width 177 height 22
click at [1050, 186] on section "Business description 2 More details 3 Your analysis Venture description (*) [PE…" at bounding box center [747, 303] width 1142 height 552
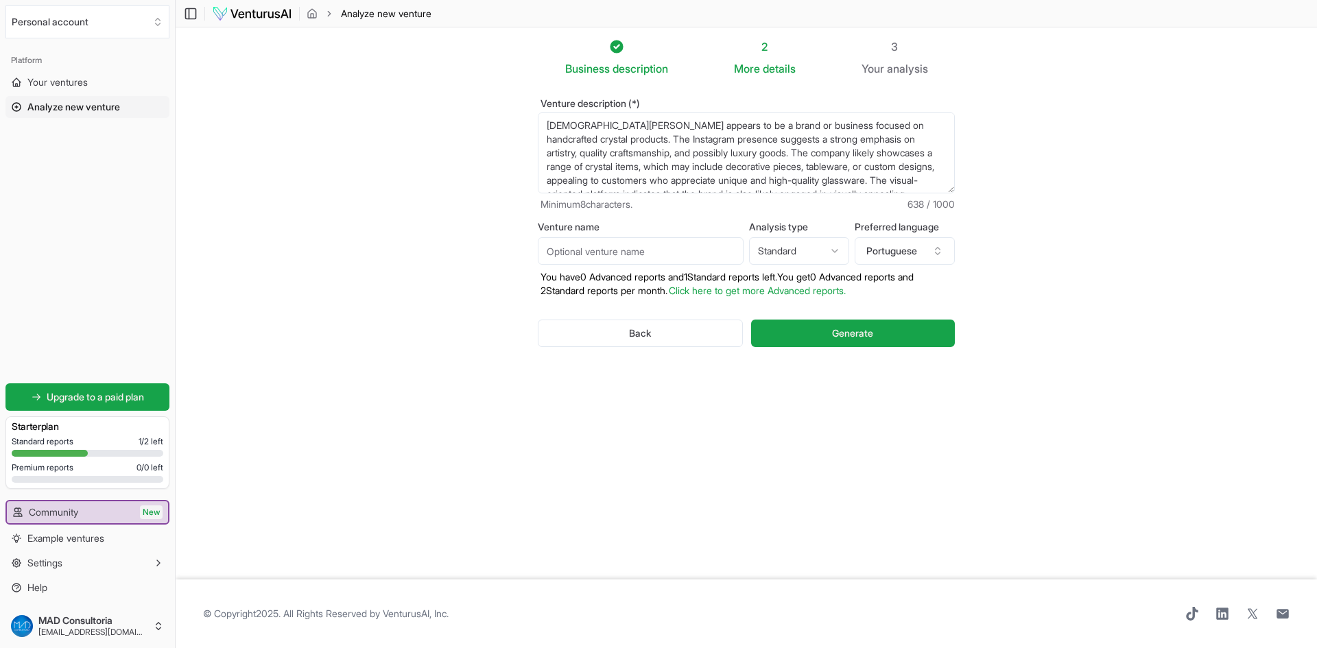
click at [625, 248] on input "Venture name" at bounding box center [641, 250] width 206 height 27
type input "[PERSON_NAME]"
click at [674, 155] on textarea "[DEMOGRAPHIC_DATA][PERSON_NAME] appears to be a brand or business focused on ha…" at bounding box center [746, 153] width 417 height 81
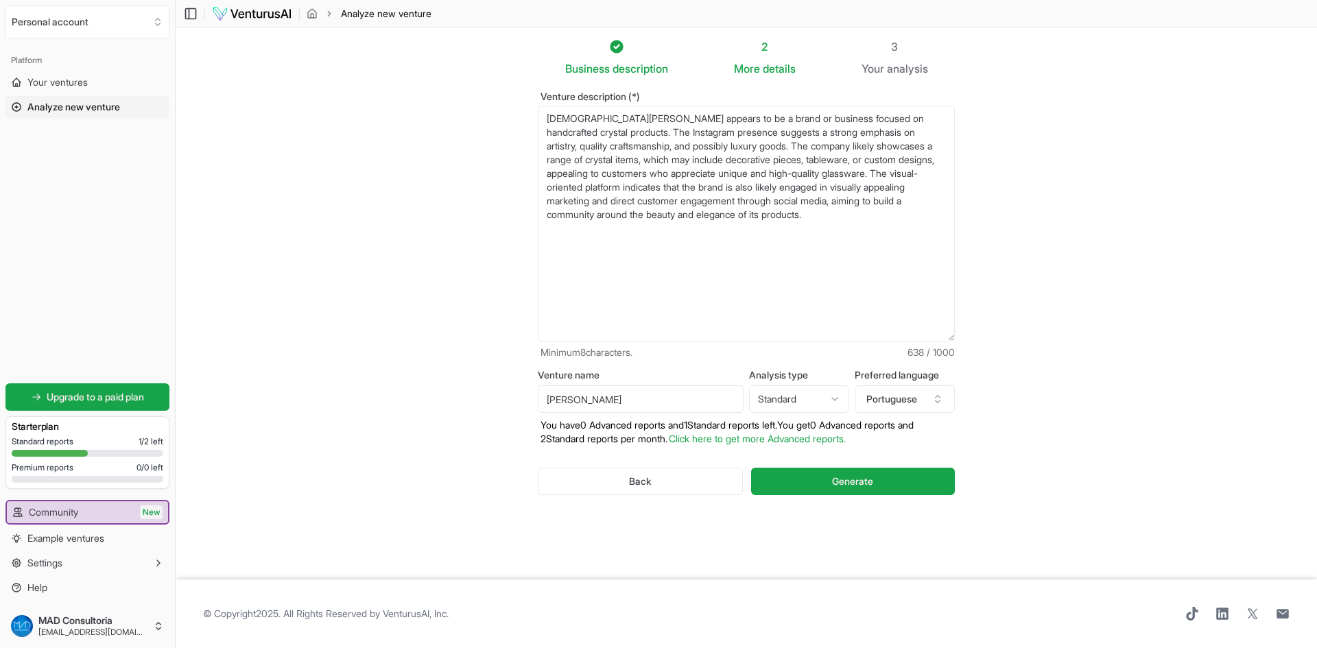
drag, startPoint x: 950, startPoint y: 191, endPoint x: 936, endPoint y: 346, distance: 155.7
click at [936, 346] on div "Venture description (*) [PERSON_NAME] appears to be a brand or business focused…" at bounding box center [746, 226] width 417 height 268
paste textarea "parece ser uma marca ou empresa focada em produtos de cristal artesanais. A pre…"
click at [737, 226] on textarea "[DEMOGRAPHIC_DATA][PERSON_NAME] appears to be a brand or business focused on ha…" at bounding box center [746, 224] width 417 height 236
drag, startPoint x: 765, startPoint y: 214, endPoint x: 899, endPoint y: 215, distance: 133.8
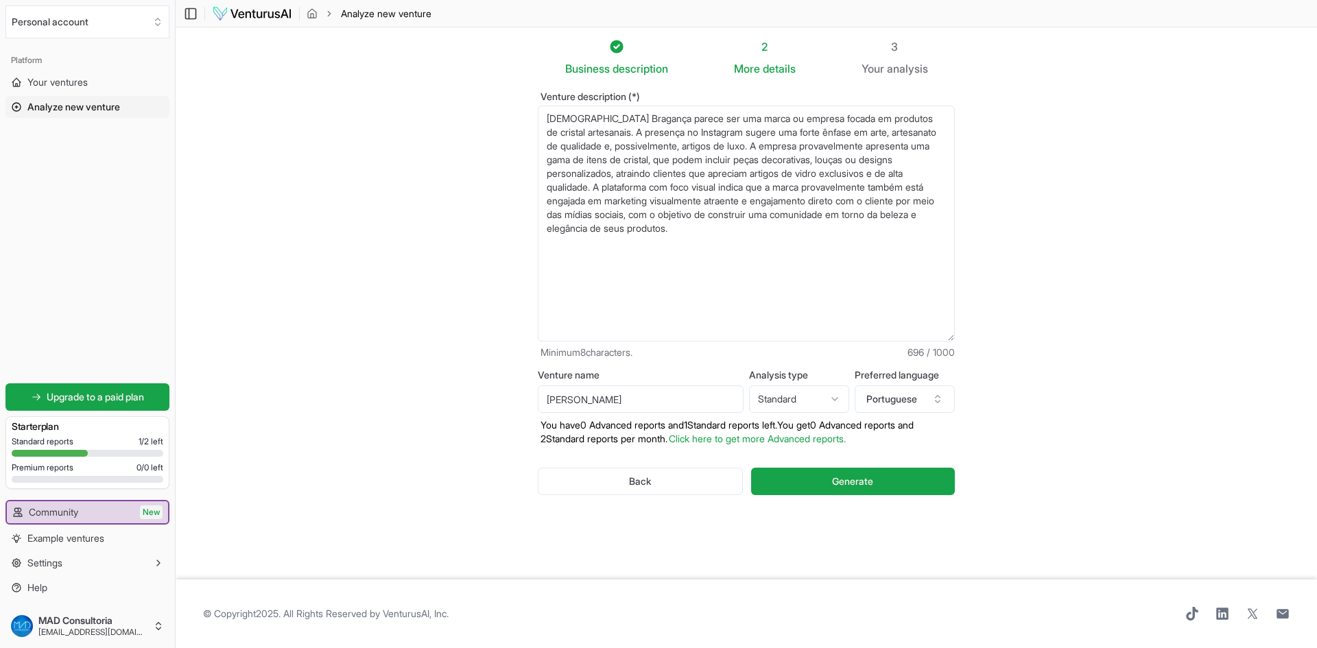
click at [899, 215] on textarea "[DEMOGRAPHIC_DATA][PERSON_NAME] appears to be a brand or business focused on ha…" at bounding box center [746, 224] width 417 height 236
click at [691, 229] on textarea "[DEMOGRAPHIC_DATA][PERSON_NAME] appears to be a brand or business focused on ha…" at bounding box center [746, 224] width 417 height 236
type textarea "[DEMOGRAPHIC_DATA] Bragança parece ser uma marca ou empresa focada em produtos …"
click at [795, 484] on button "Generate" at bounding box center [853, 481] width 204 height 27
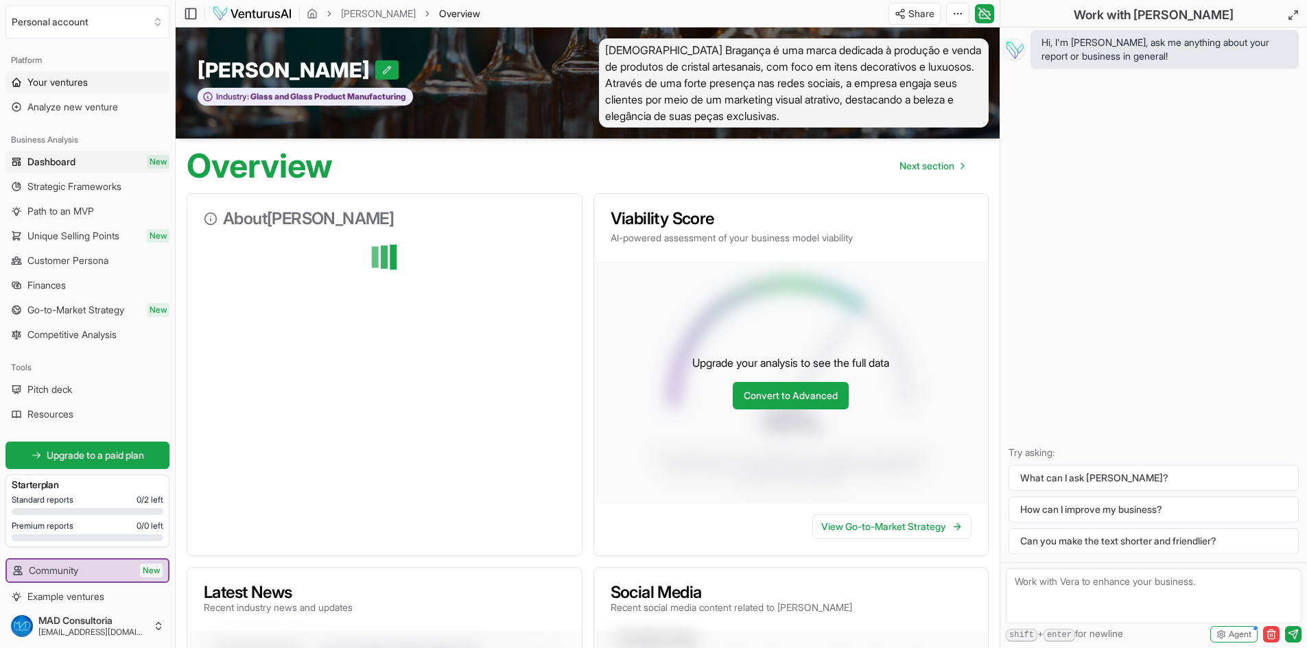
click at [58, 80] on span "Your ventures" at bounding box center [57, 82] width 60 height 14
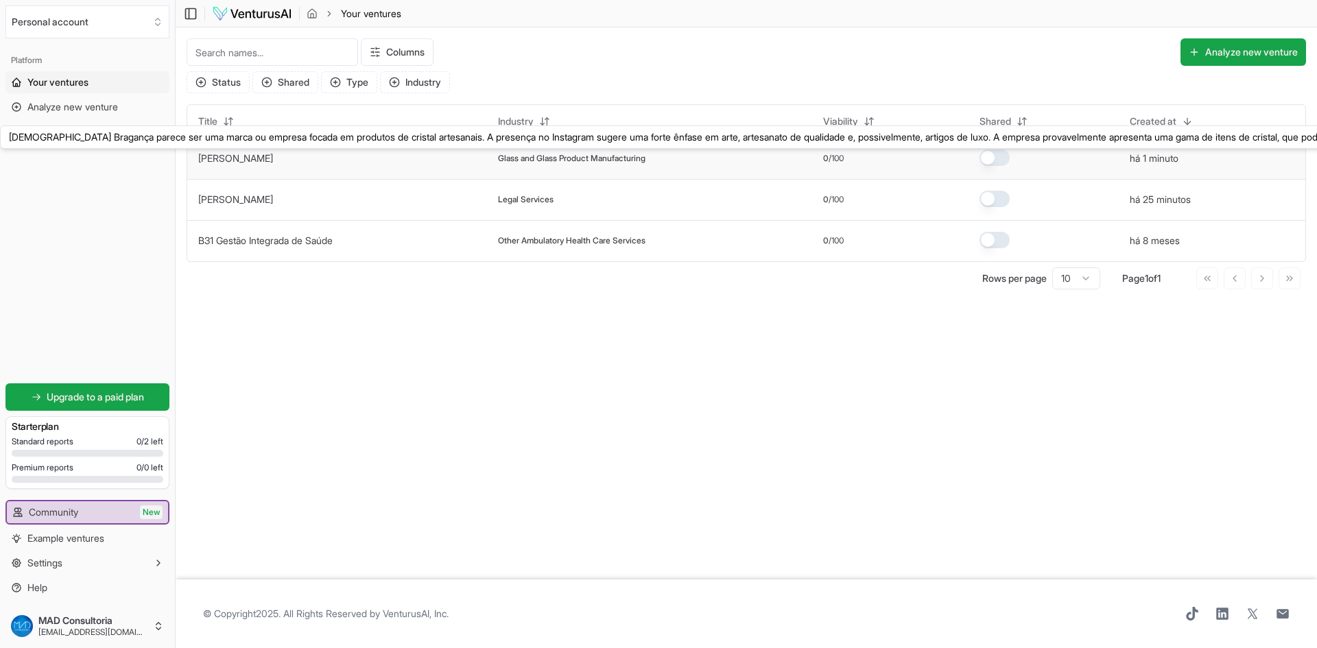
click at [251, 161] on link "[PERSON_NAME]" at bounding box center [235, 158] width 75 height 12
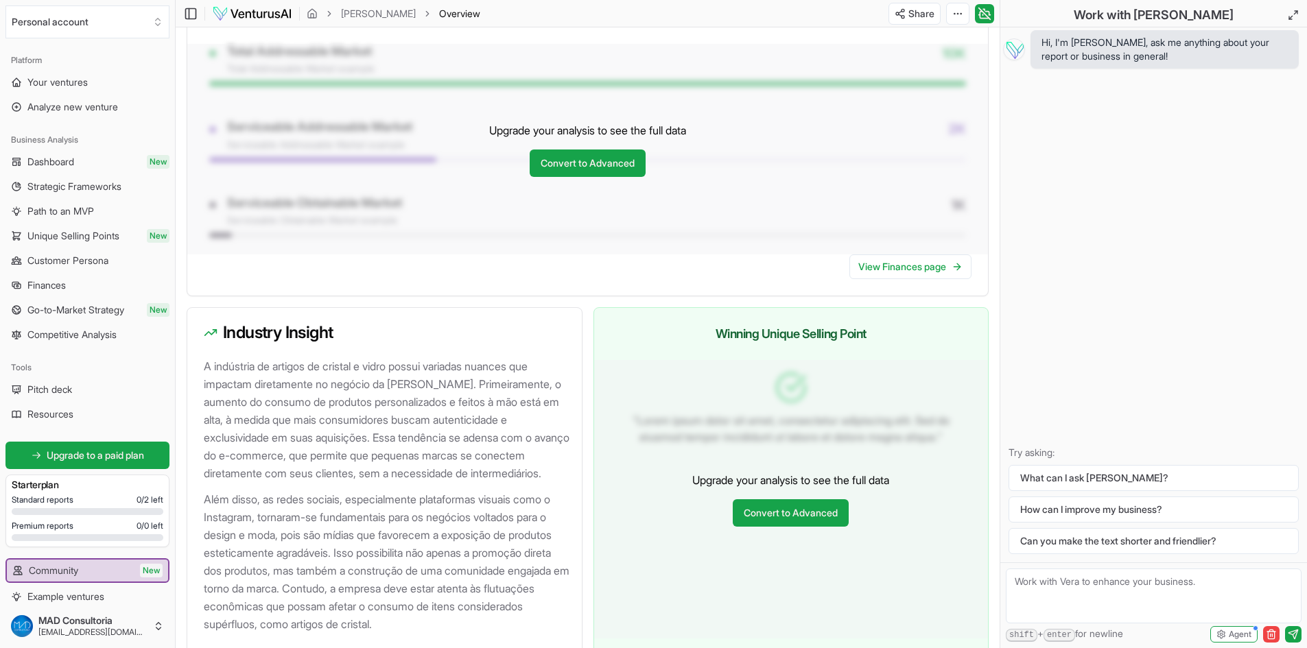
scroll to position [1274, 0]
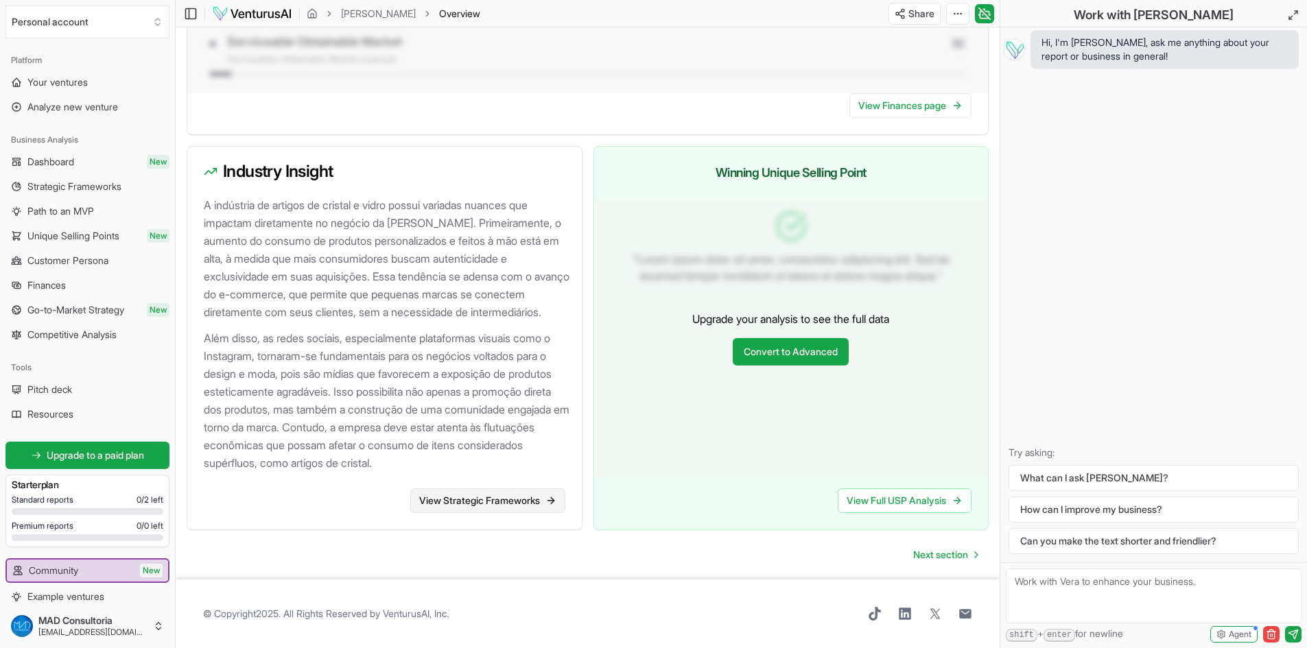
click at [501, 506] on link "View Strategic Frameworks" at bounding box center [487, 500] width 155 height 25
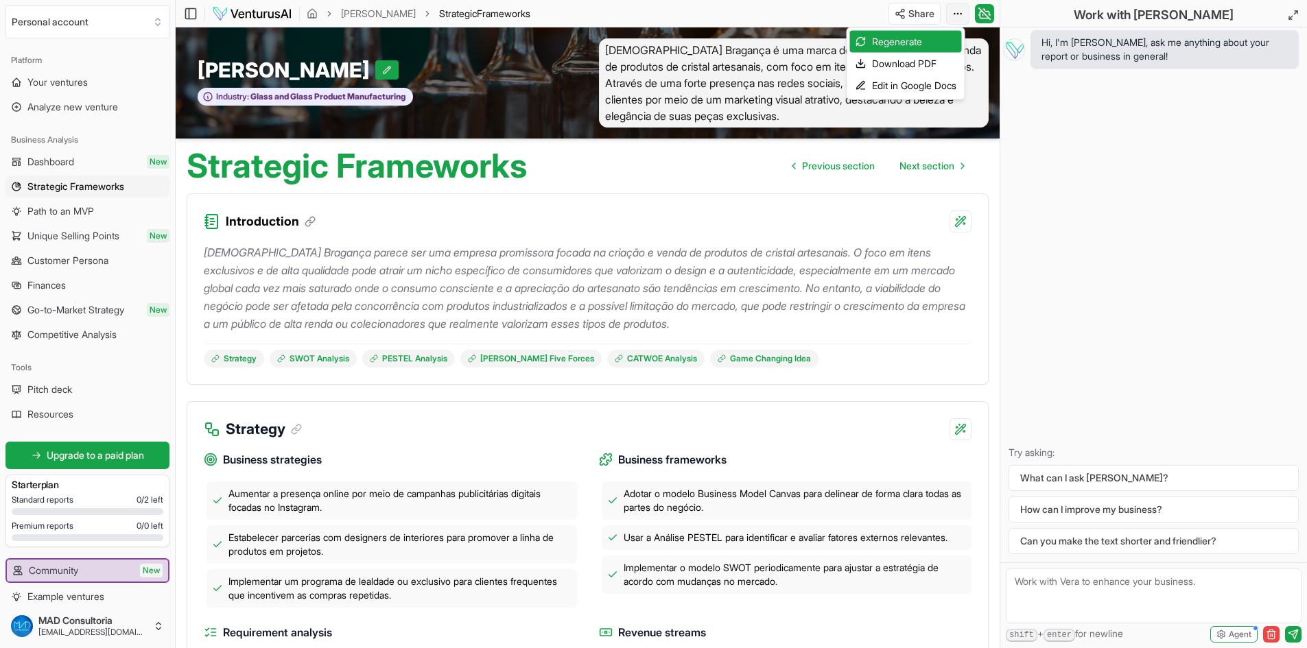
click at [954, 12] on html "We value your privacy We use cookies to enhance your browsing experience, serve…" at bounding box center [653, 324] width 1307 height 648
click at [904, 62] on div "Download PDF" at bounding box center [906, 64] width 112 height 22
click at [74, 80] on span "Your ventures" at bounding box center [57, 82] width 60 height 14
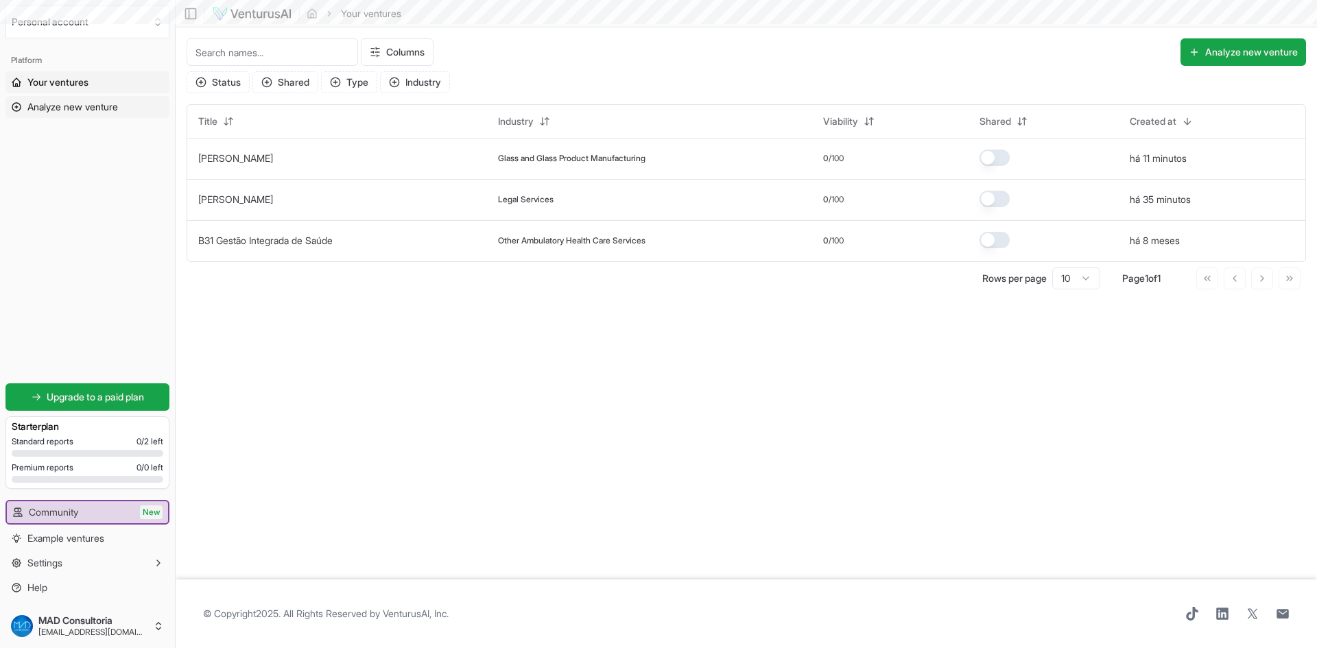
click at [81, 102] on span "Analyze new venture" at bounding box center [72, 107] width 91 height 14
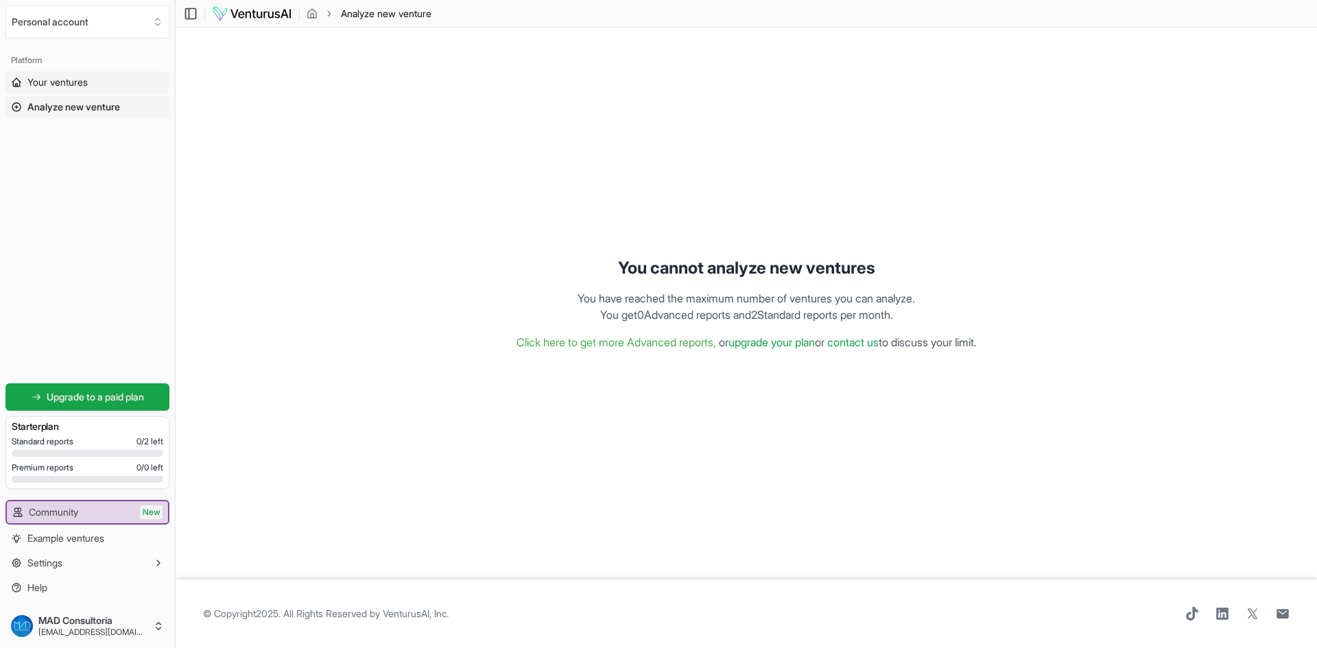
click at [134, 73] on link "Your ventures" at bounding box center [87, 82] width 164 height 22
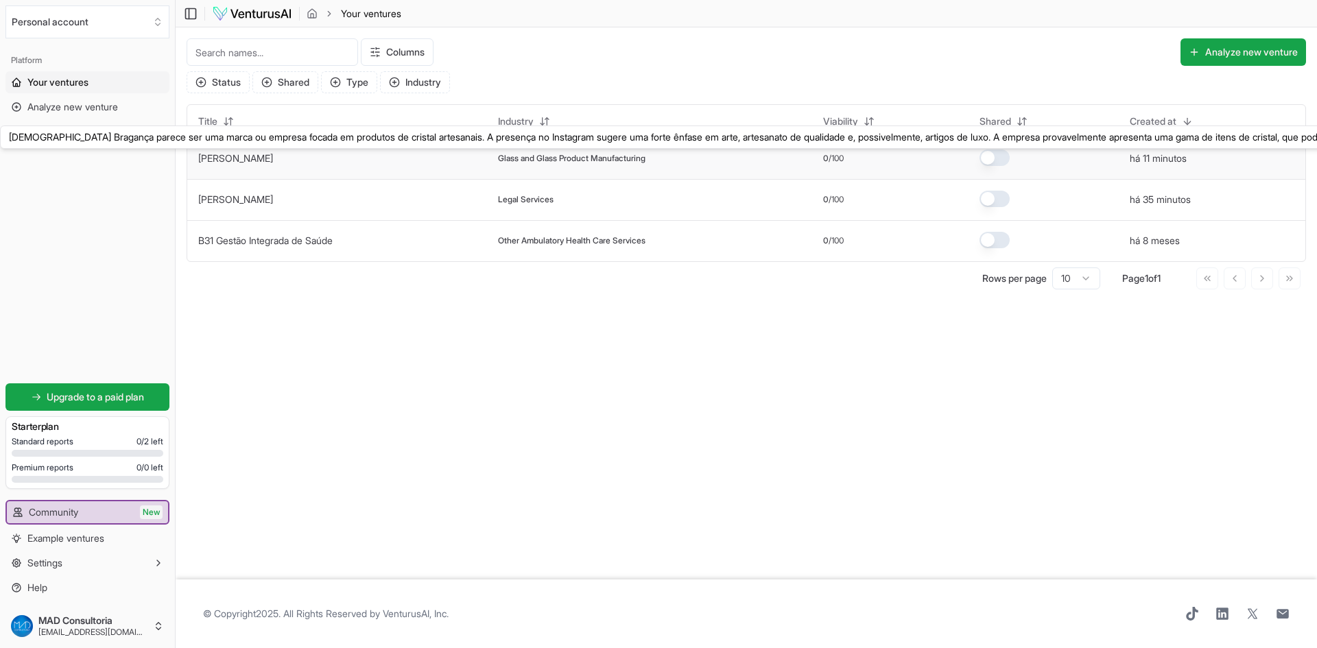
click at [236, 158] on link "[PERSON_NAME]" at bounding box center [235, 158] width 75 height 12
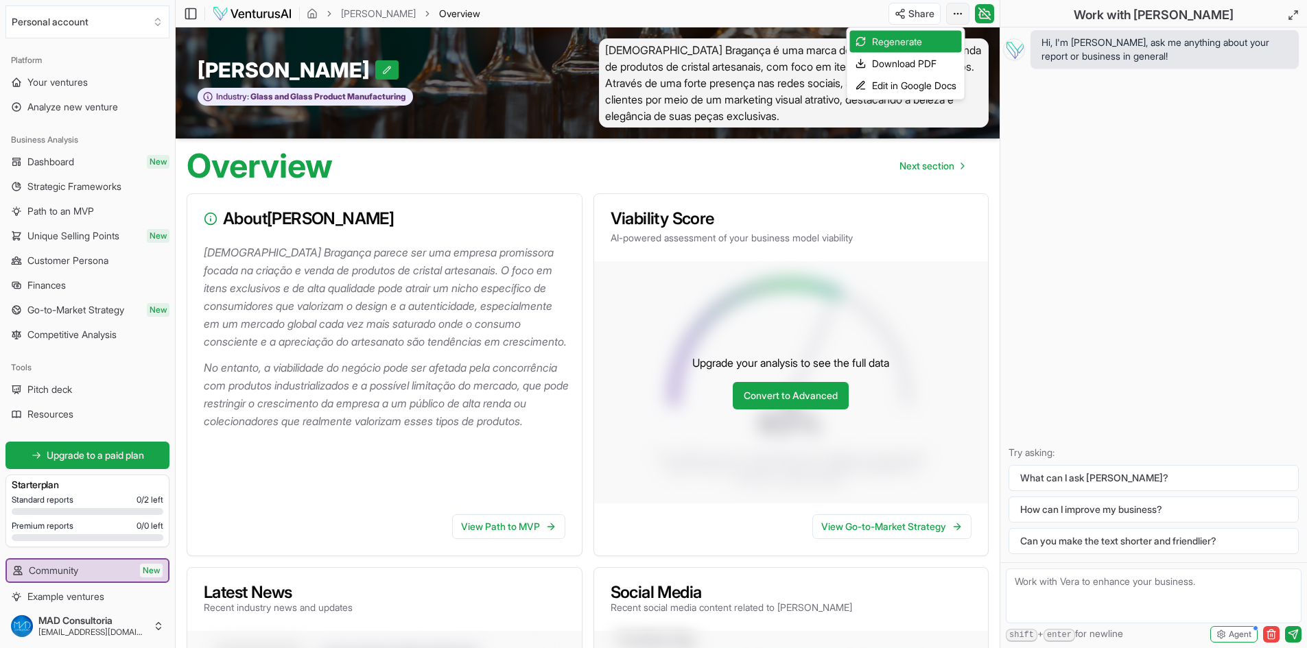
click at [952, 22] on html "We value your privacy We use cookies to enhance your browsing experience, serve…" at bounding box center [653, 324] width 1307 height 648
click at [914, 46] on div "Regenerate" at bounding box center [906, 42] width 112 height 22
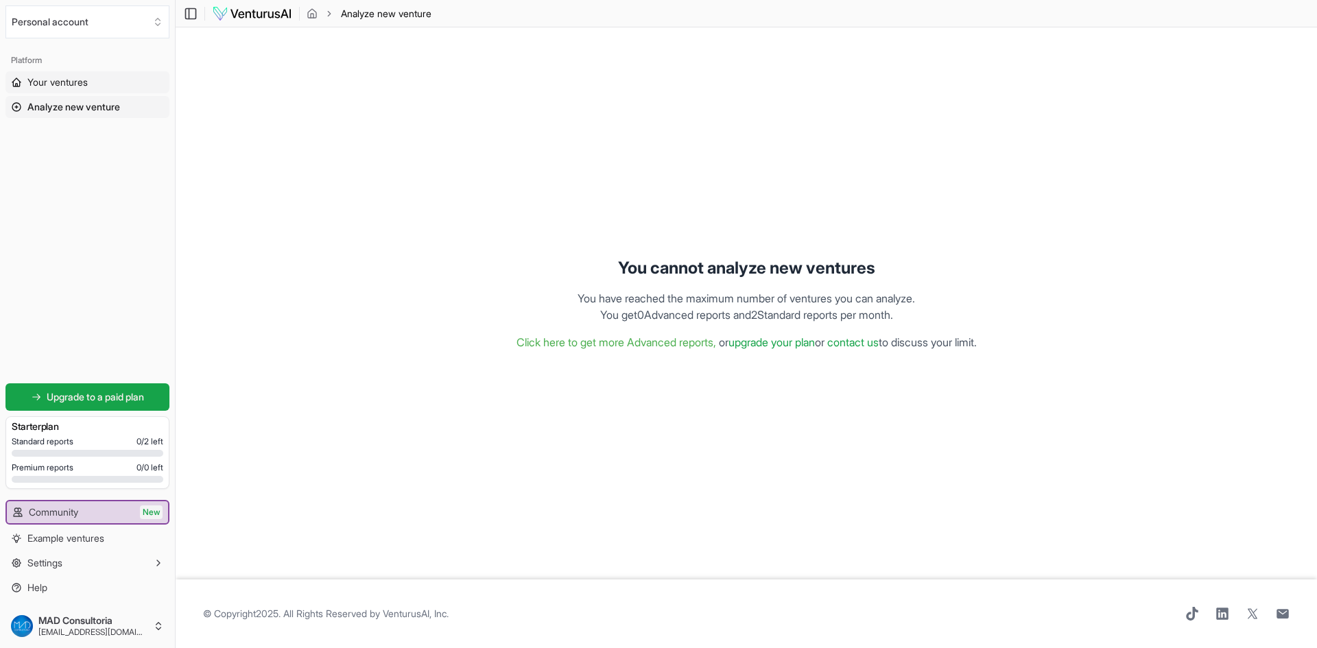
click at [42, 82] on span "Your ventures" at bounding box center [57, 82] width 60 height 14
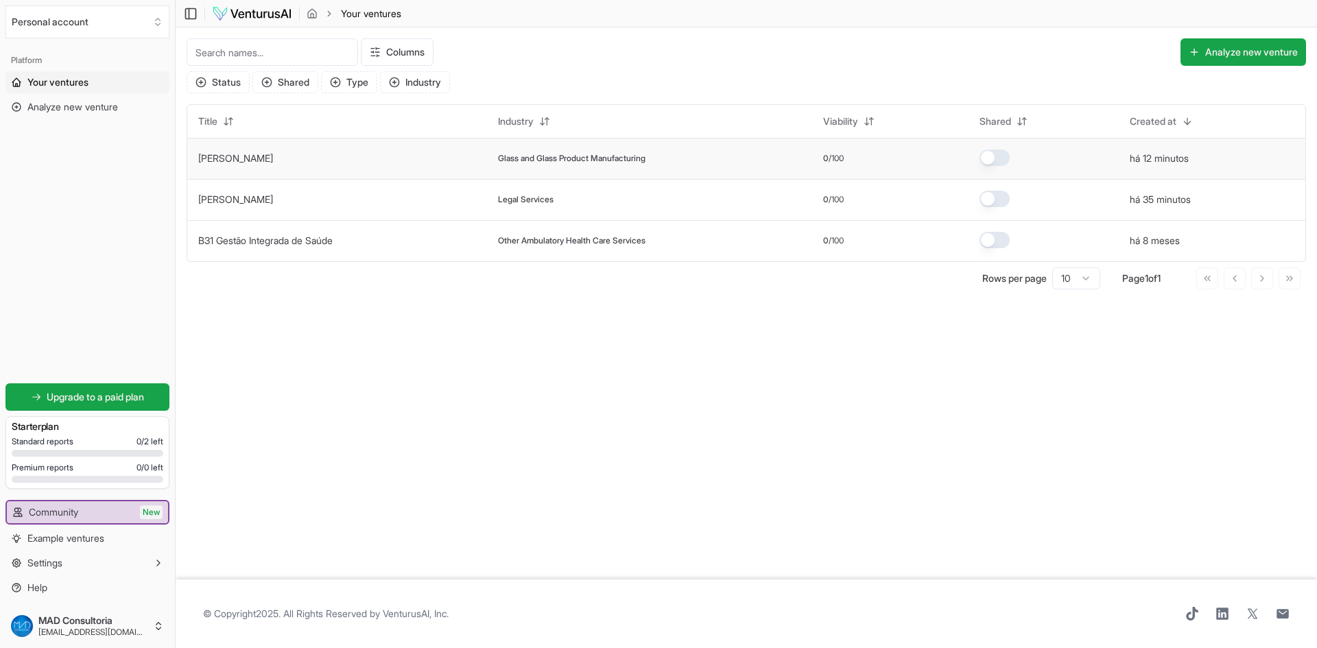
click at [244, 161] on link "[PERSON_NAME]" at bounding box center [235, 158] width 75 height 12
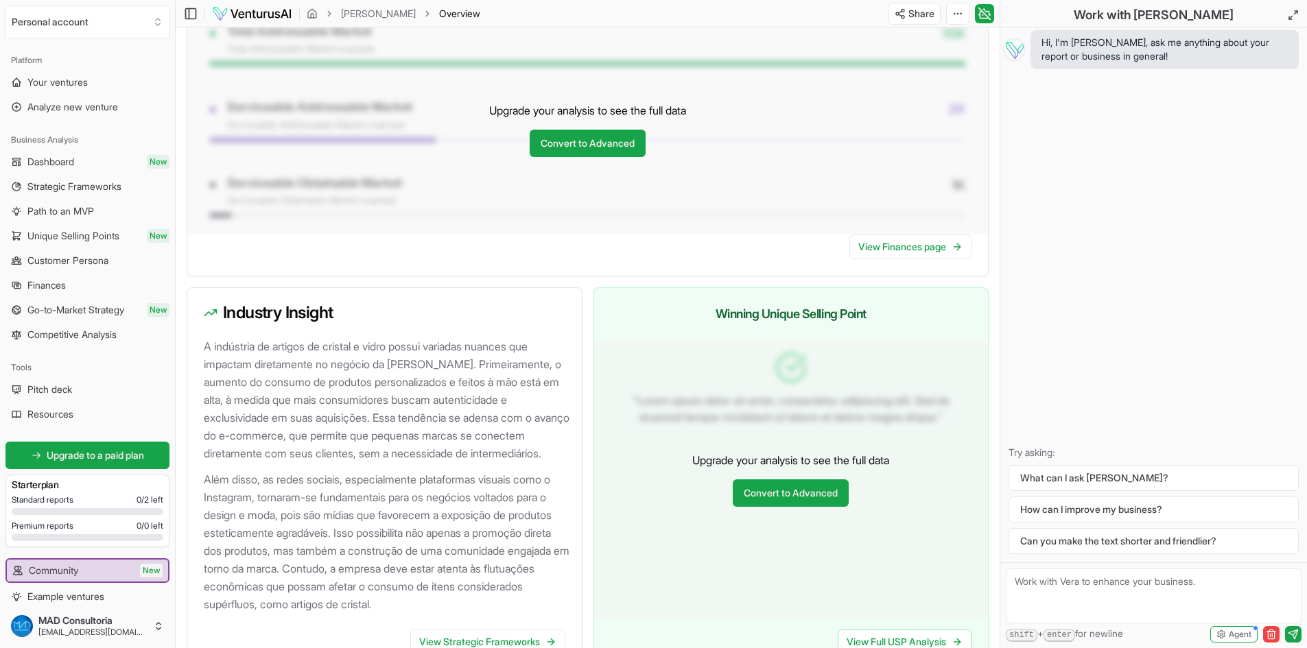
scroll to position [1274, 0]
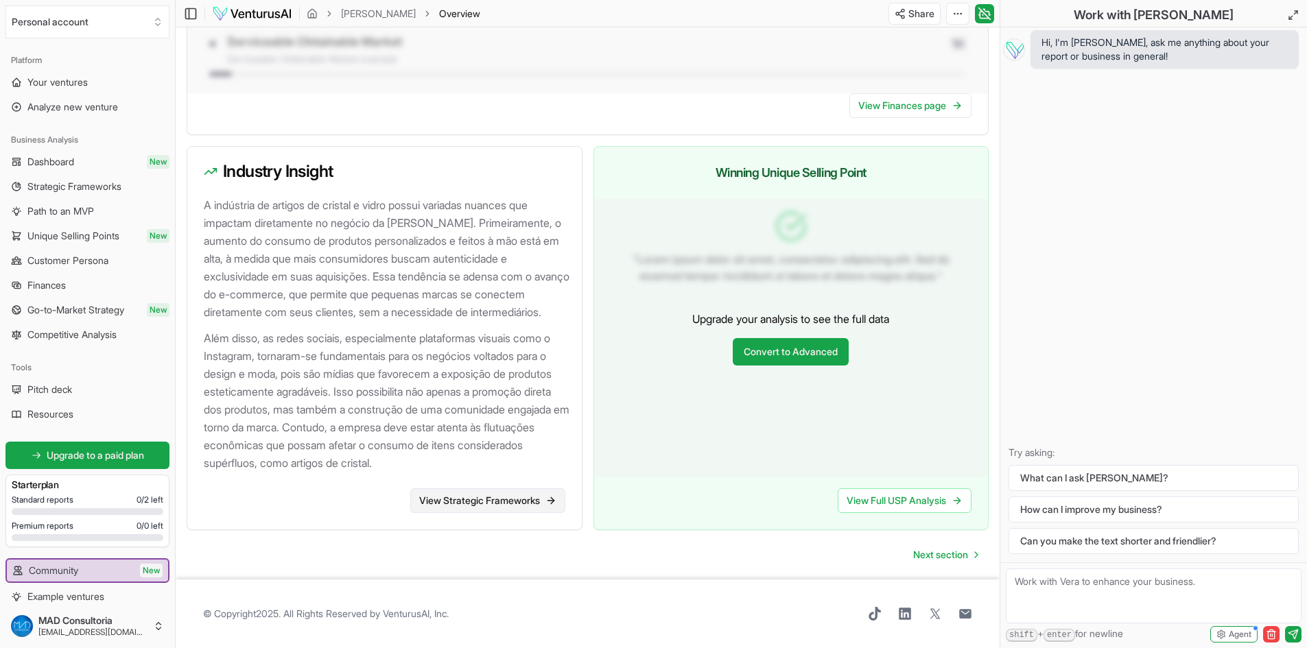
click at [477, 497] on link "View Strategic Frameworks" at bounding box center [487, 500] width 155 height 25
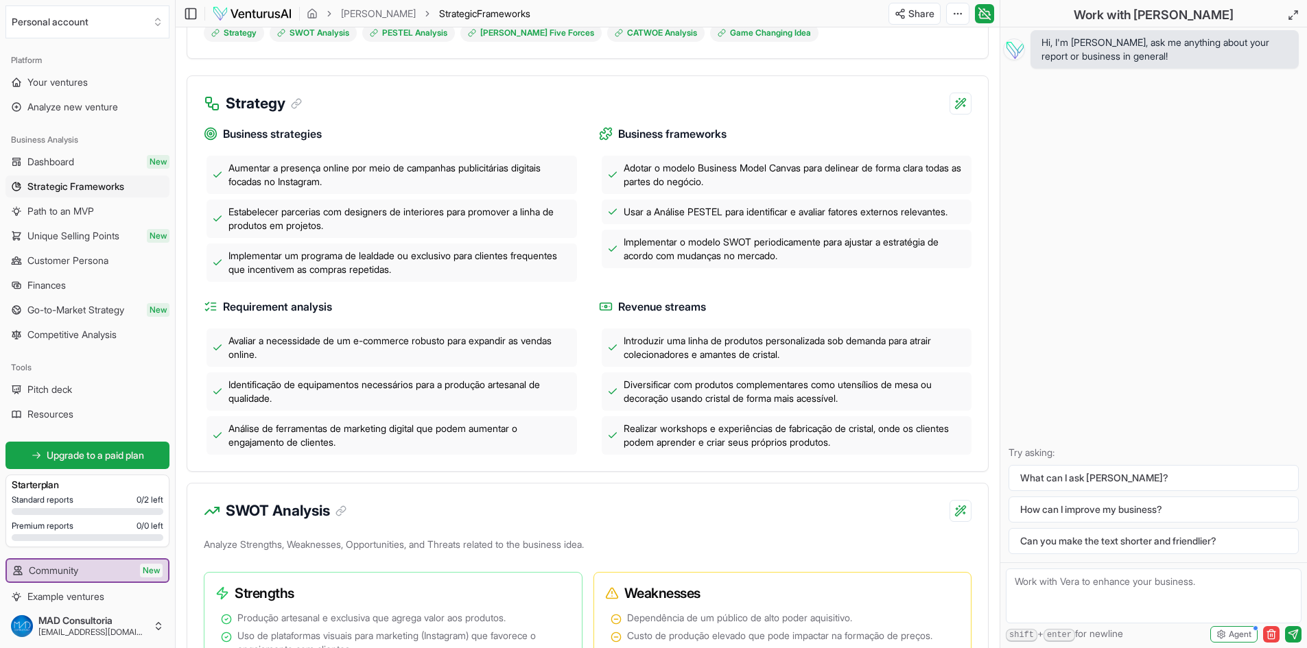
scroll to position [325, 0]
drag, startPoint x: 477, startPoint y: 273, endPoint x: 202, endPoint y: 279, distance: 275.2
click at [202, 279] on div "Business strategies Aumentar a presença online por meio de campanhas publicitár…" at bounding box center [587, 293] width 801 height 357
copy span "Implementar um programa de lealdade ou exclusivo para clientes frequentes que i…"
